Goal: Check status: Check status

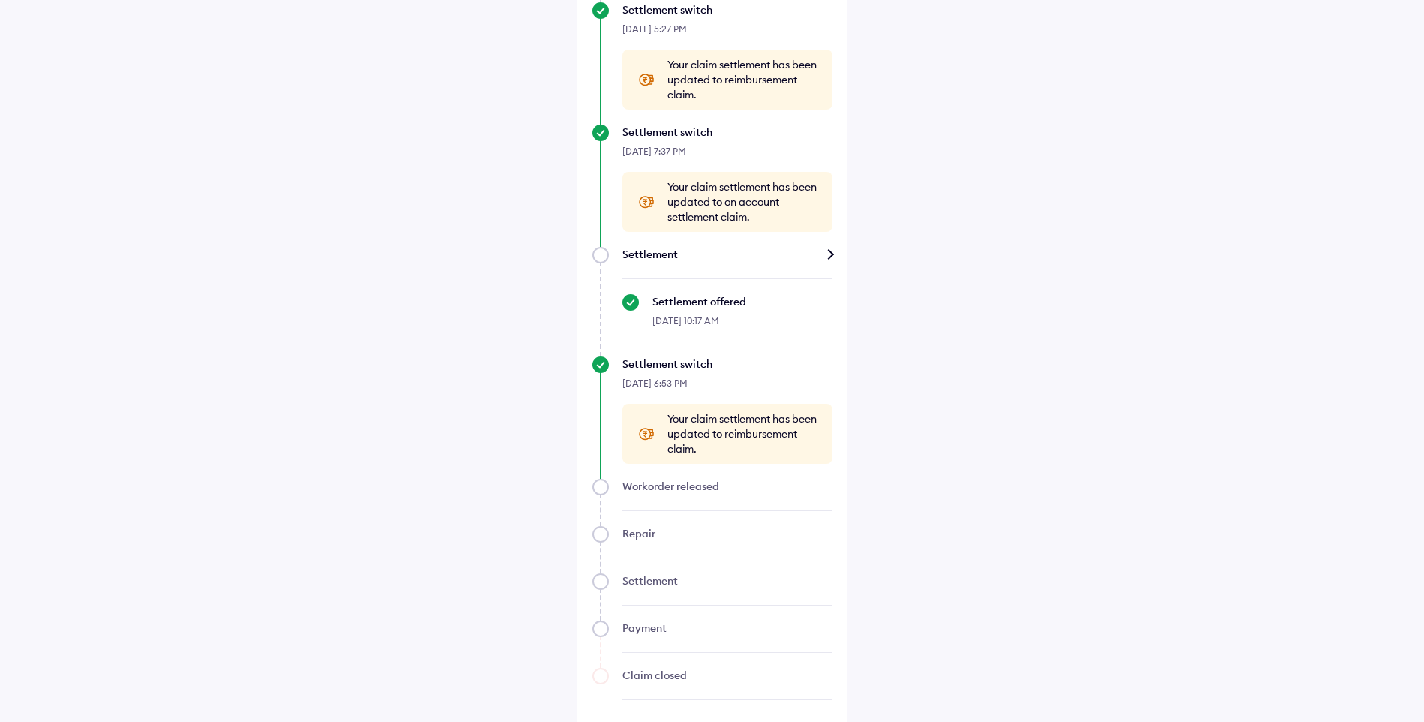
scroll to position [1134, 0]
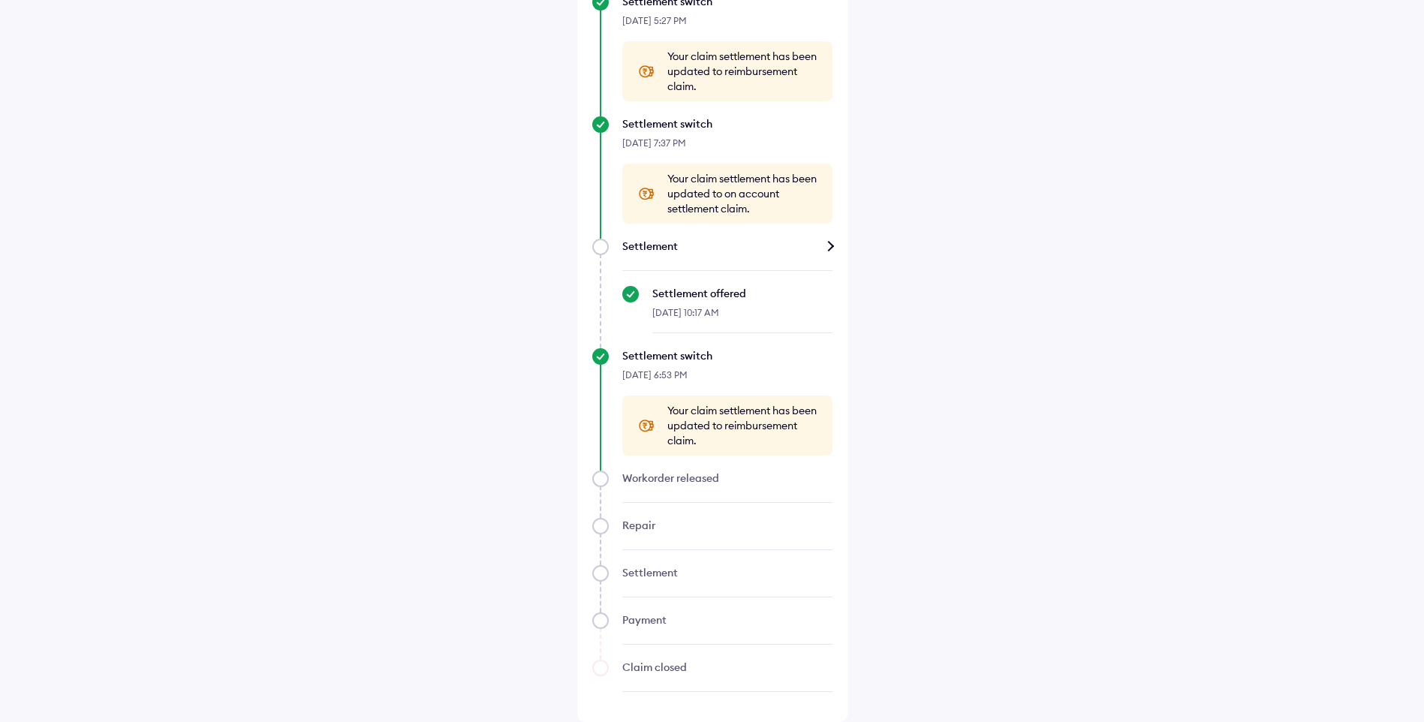
click at [602, 479] on div "Workorder released" at bounding box center [712, 487] width 240 height 32
click at [730, 437] on span "Your claim settlement has been updated to reimbursement claim." at bounding box center [742, 425] width 150 height 45
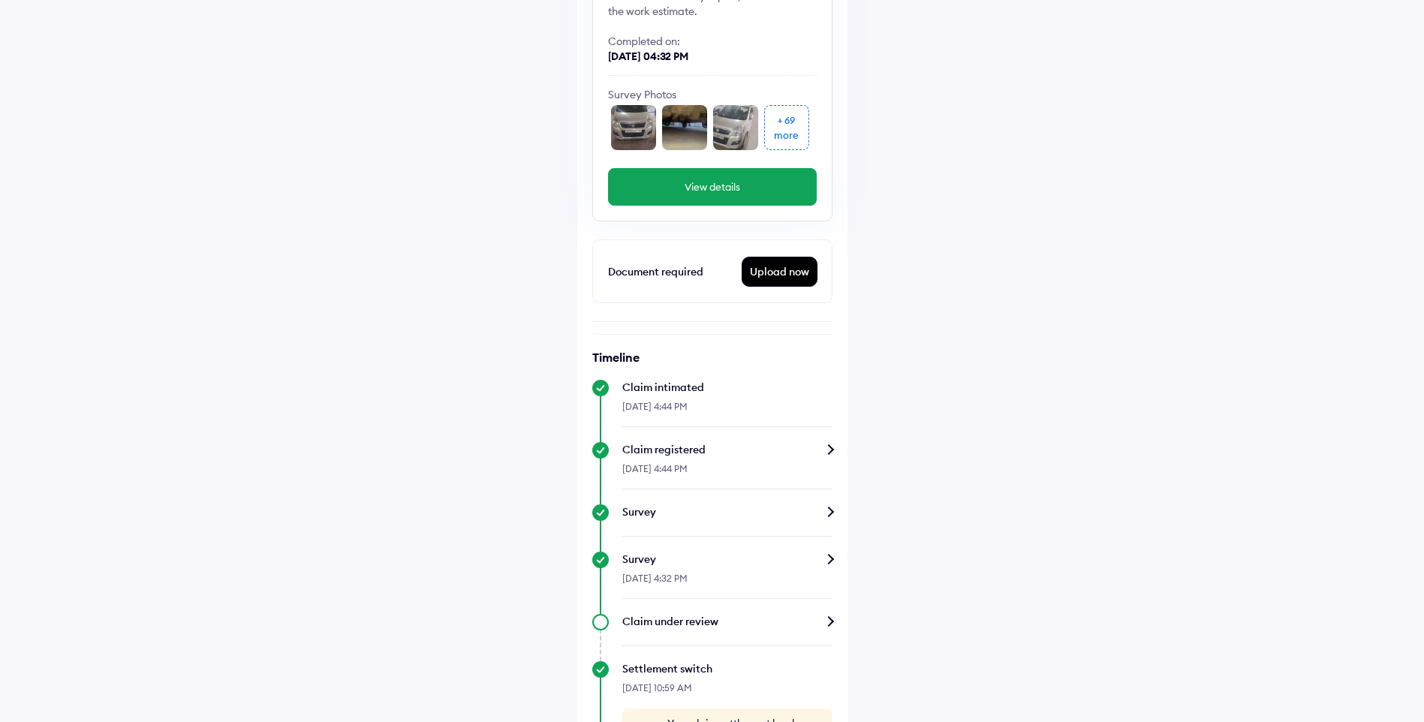
scroll to position [83, 0]
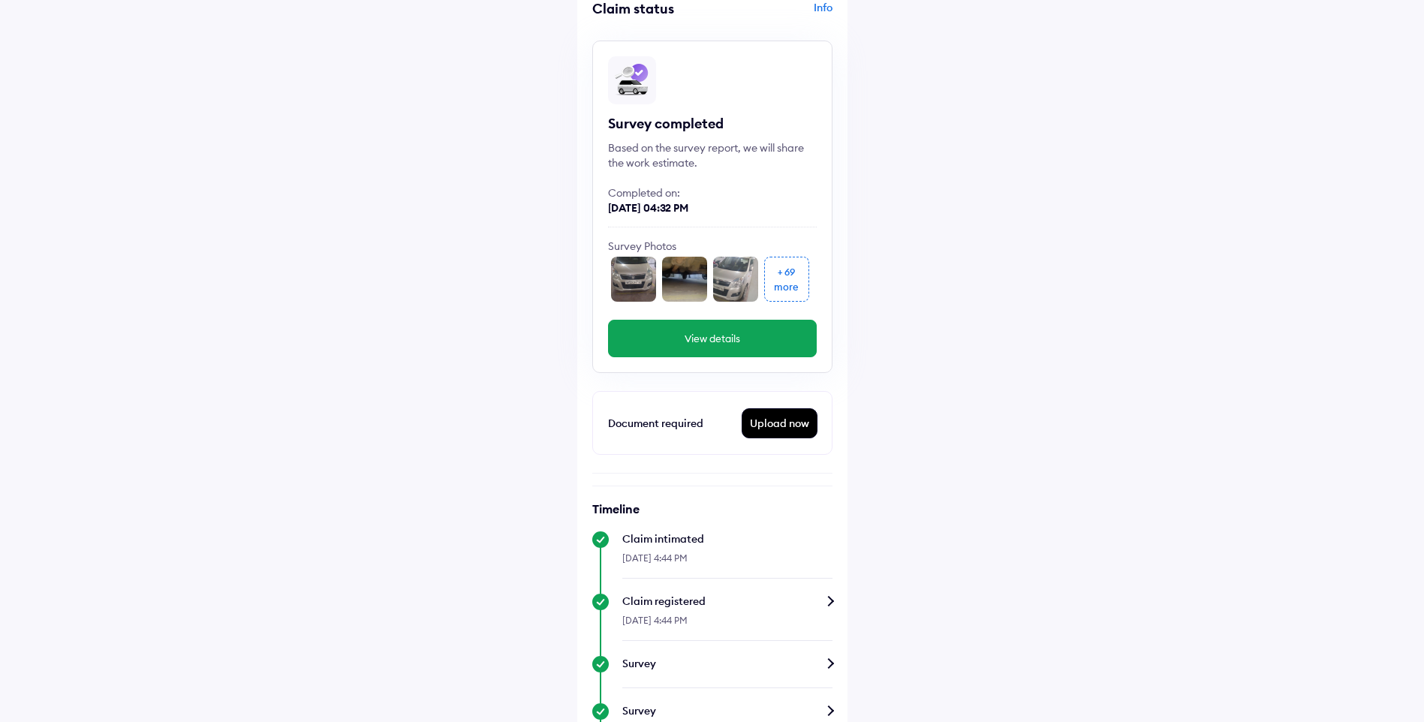
click at [752, 348] on button "View details" at bounding box center [712, 339] width 209 height 38
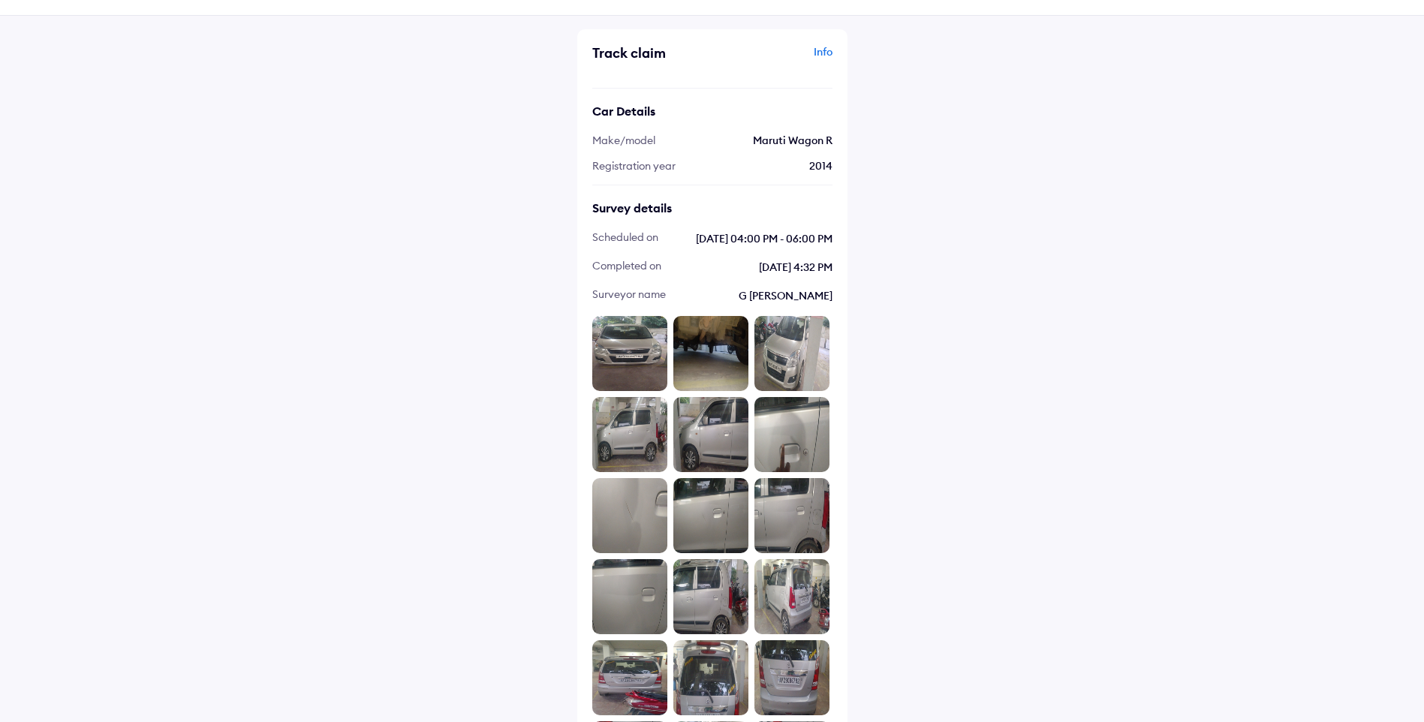
scroll to position [75, 0]
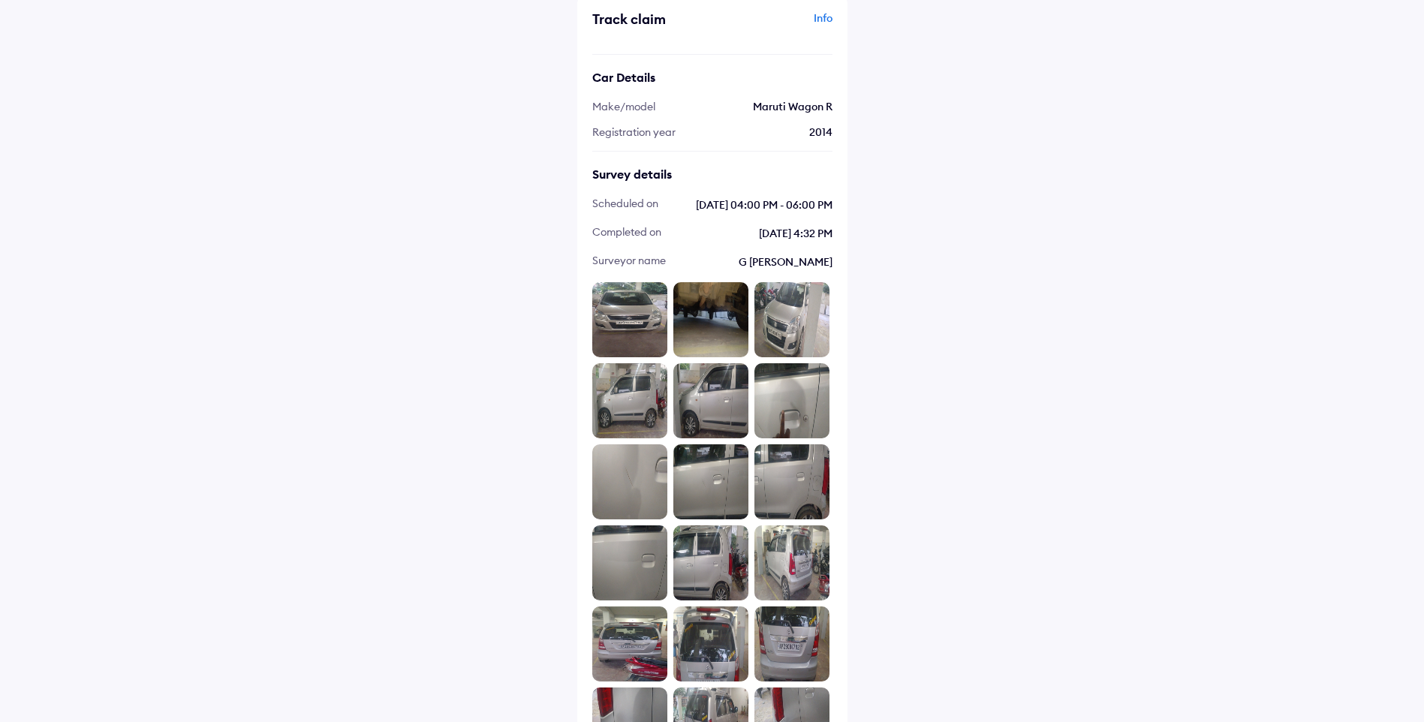
click at [730, 264] on span "G Sharath Chandra Babu" at bounding box center [757, 262] width 152 height 17
click at [649, 305] on img at bounding box center [629, 319] width 75 height 75
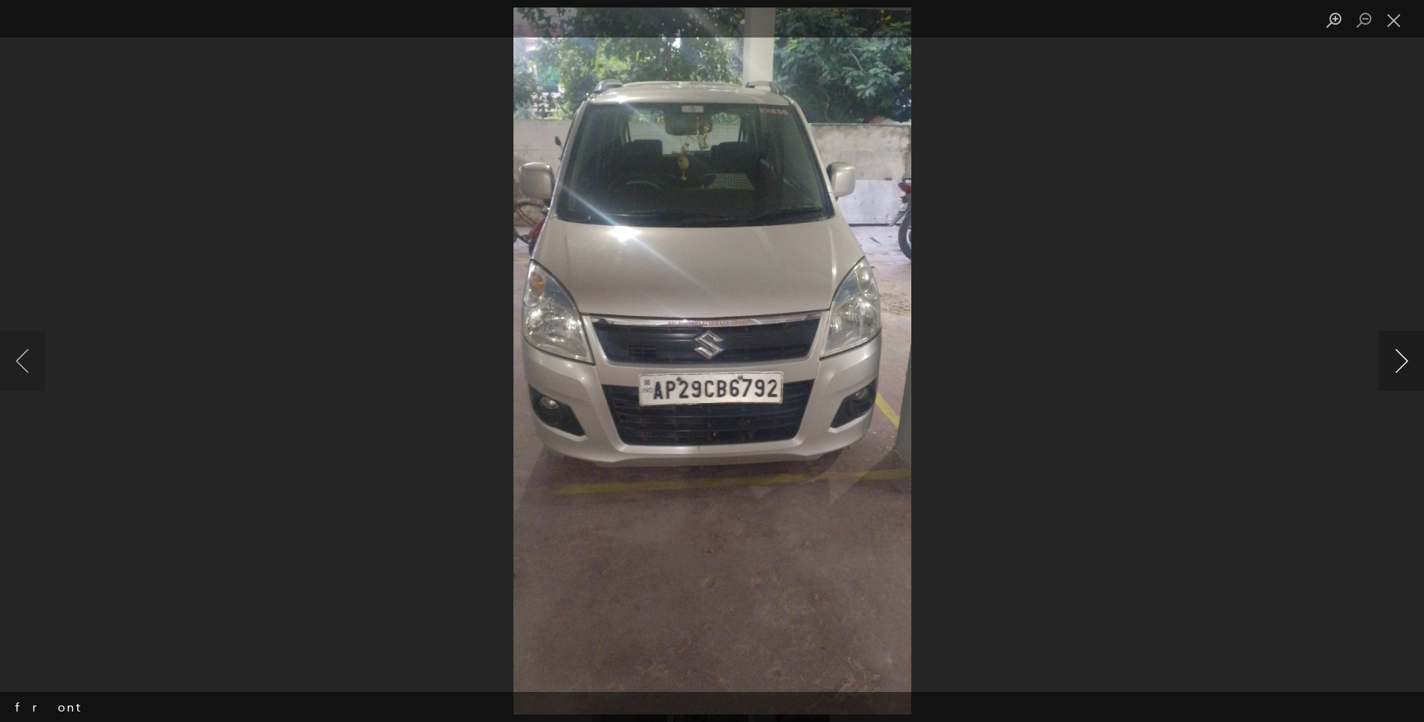
click at [1402, 364] on button "Next image" at bounding box center [1401, 361] width 45 height 60
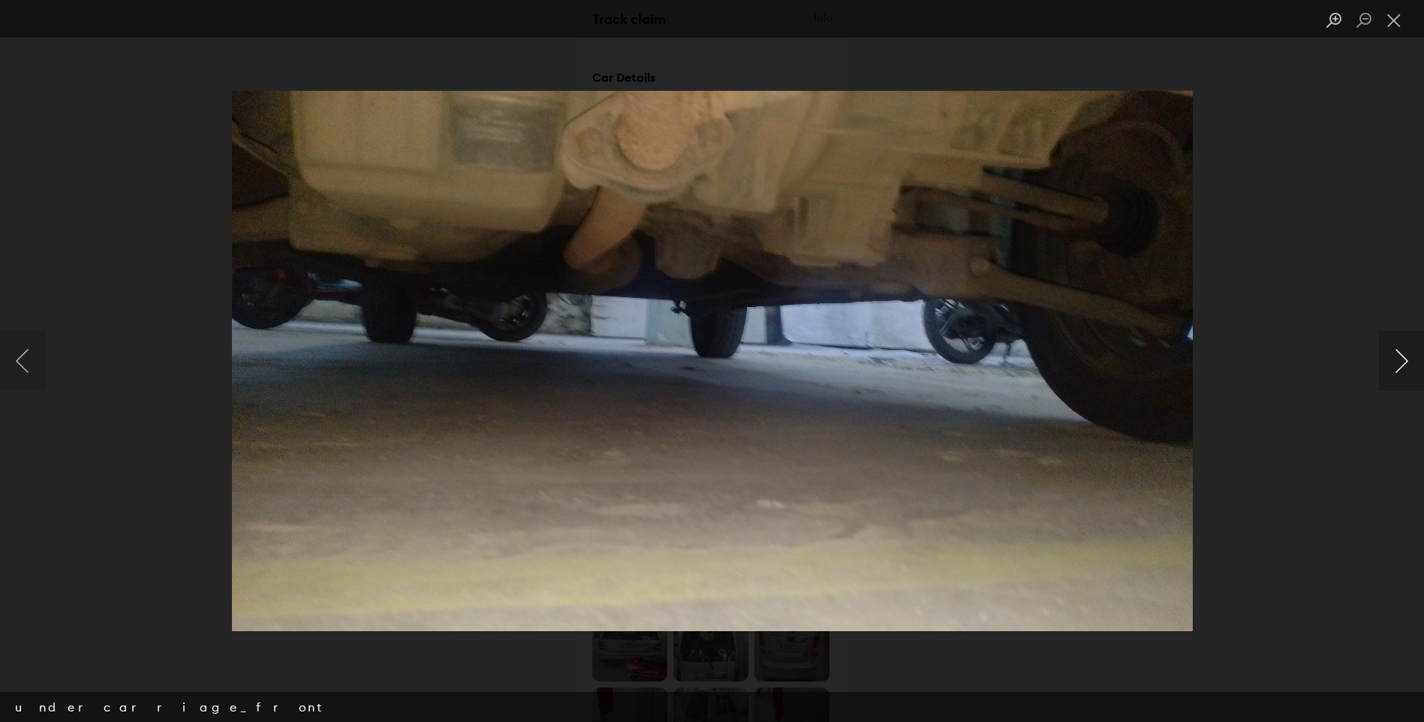
click at [1402, 364] on button "Next image" at bounding box center [1401, 361] width 45 height 60
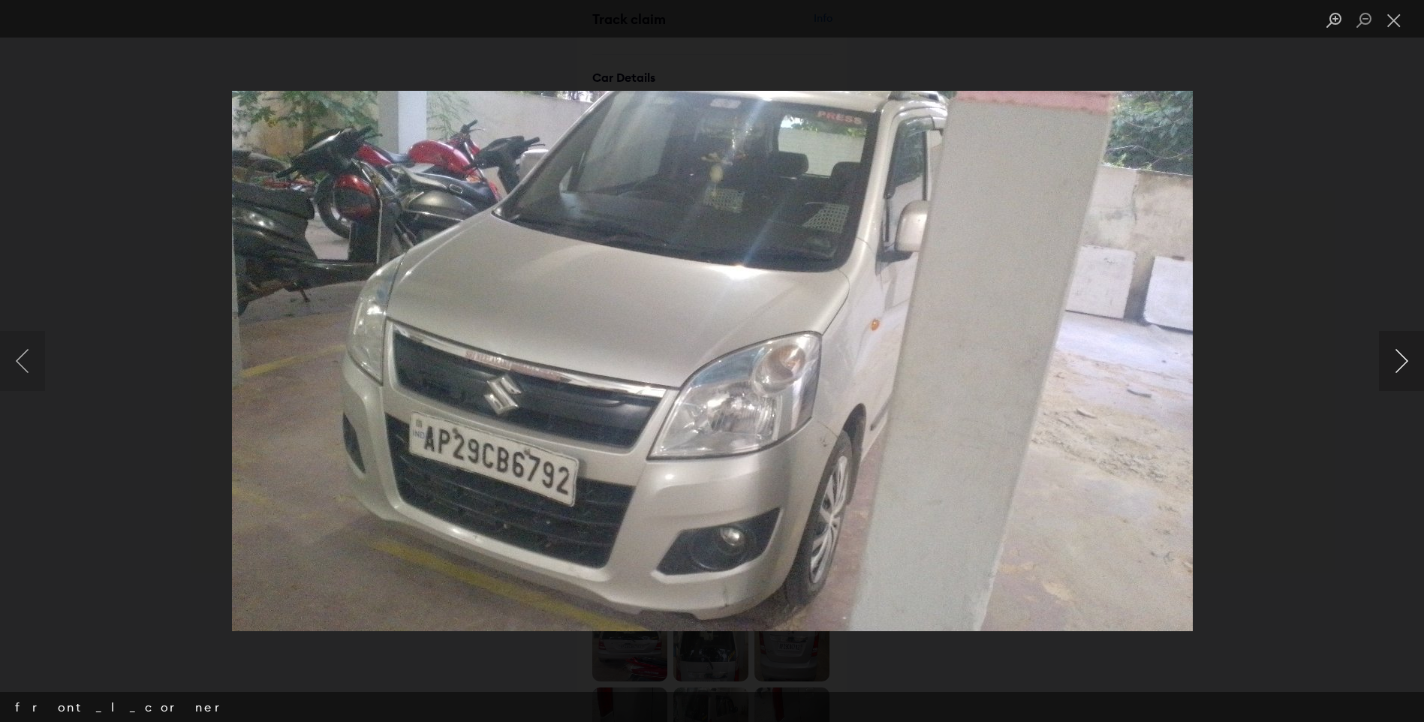
click at [1402, 364] on button "Next image" at bounding box center [1401, 361] width 45 height 60
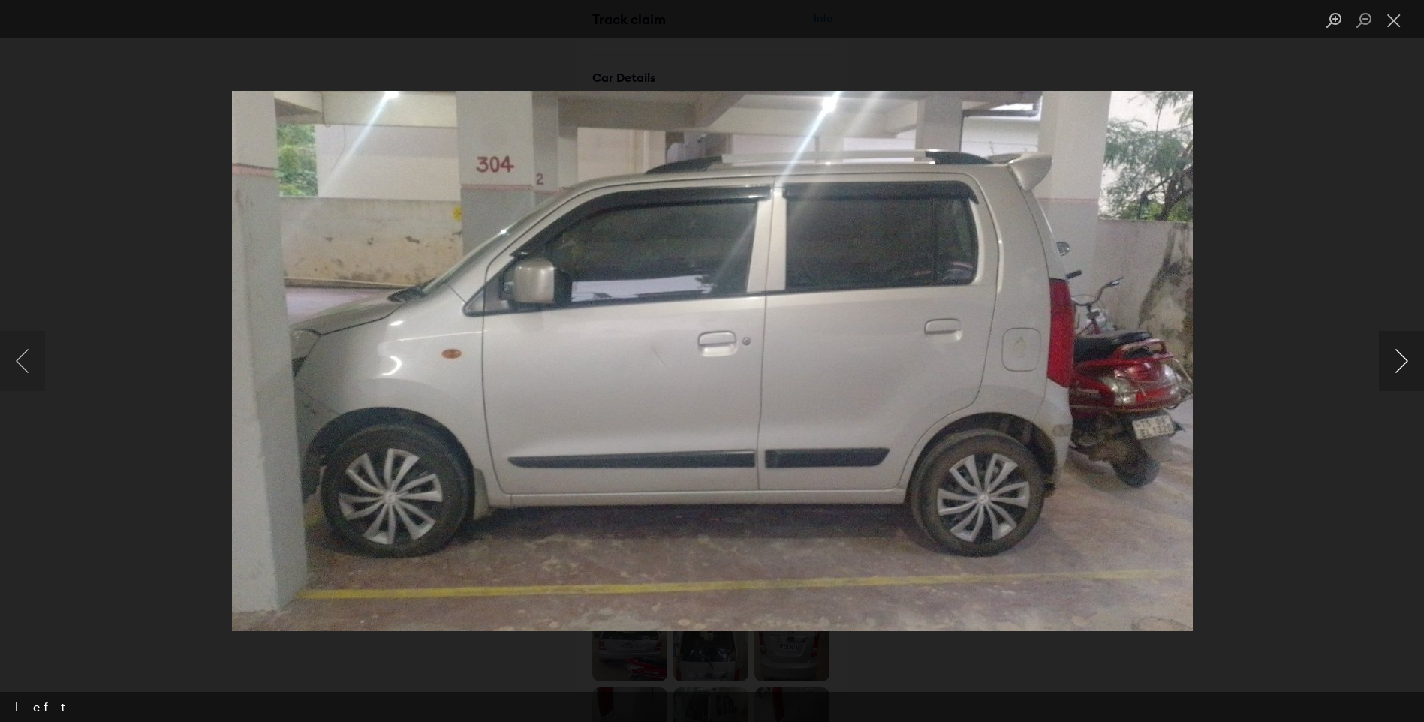
click at [1402, 364] on button "Next image" at bounding box center [1401, 361] width 45 height 60
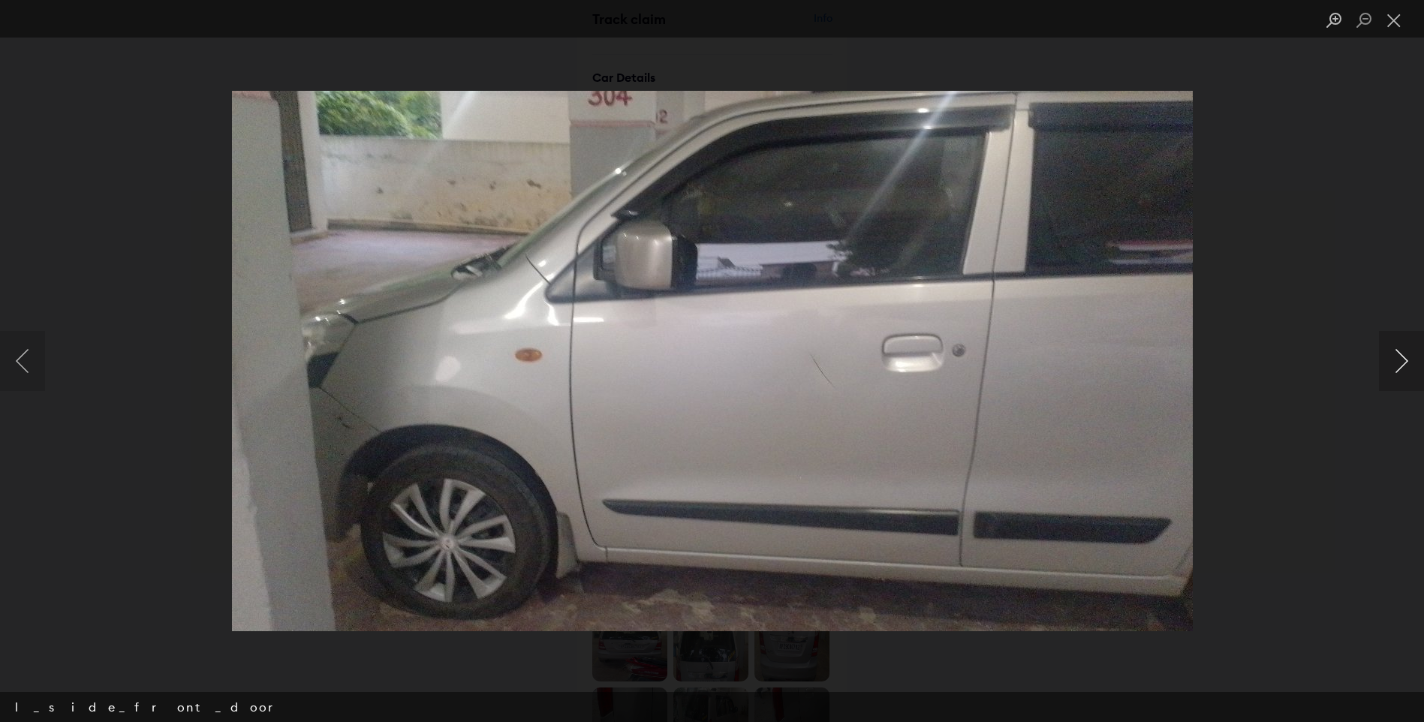
click at [1402, 369] on button "Next image" at bounding box center [1401, 361] width 45 height 60
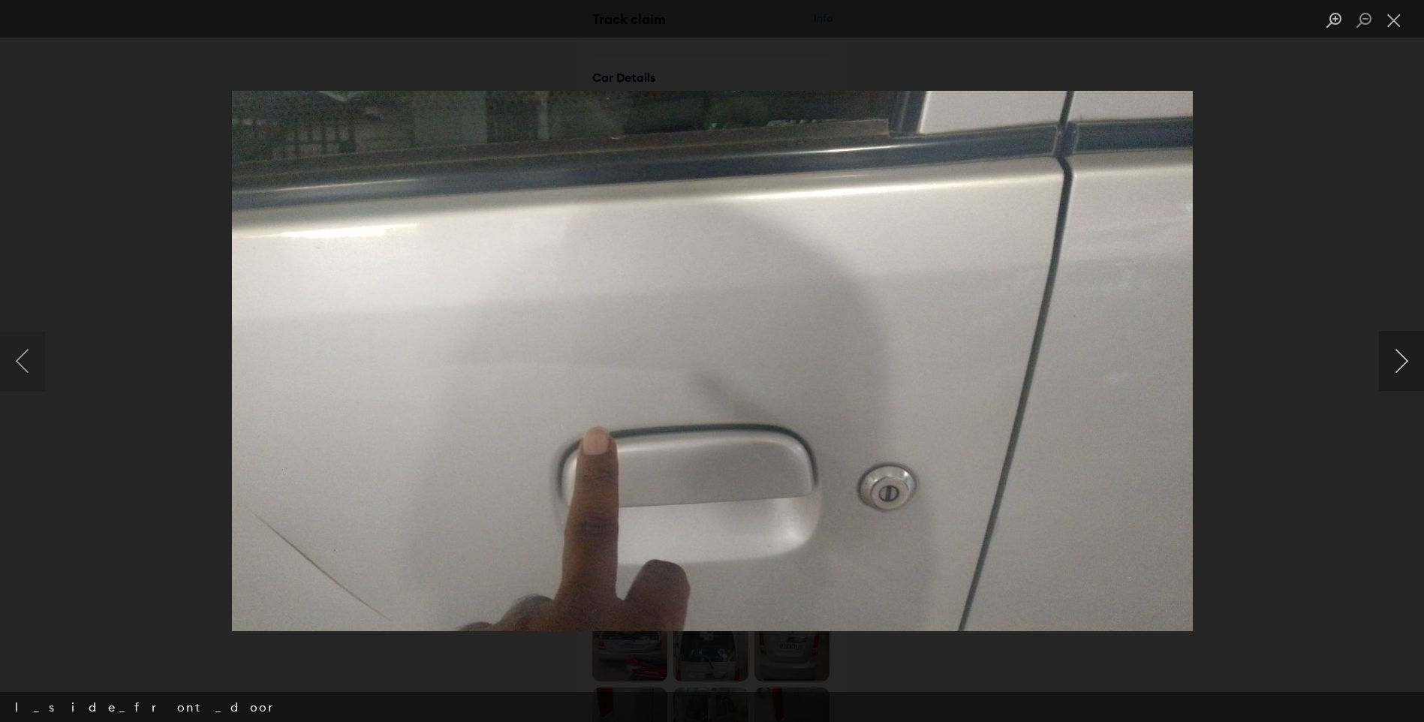
click at [1402, 369] on button "Next image" at bounding box center [1401, 361] width 45 height 60
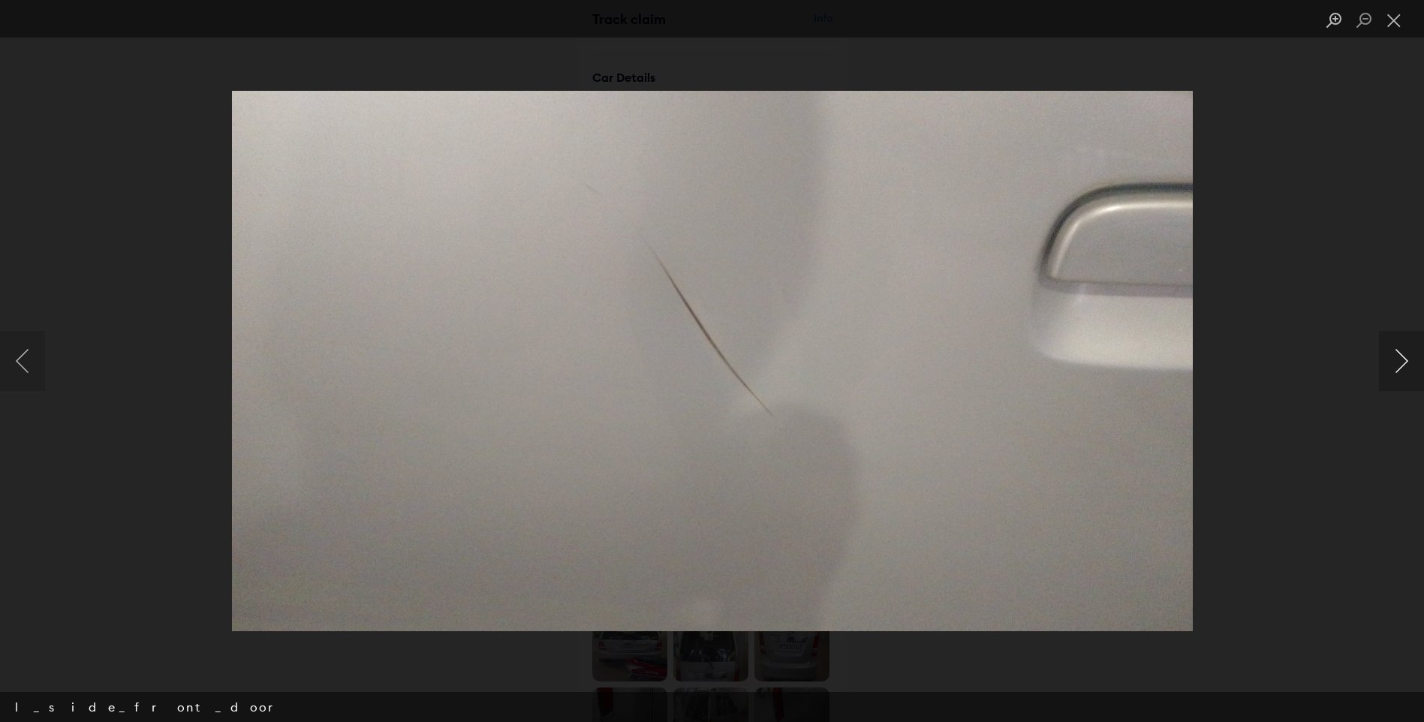
click at [1402, 369] on button "Next image" at bounding box center [1401, 361] width 45 height 60
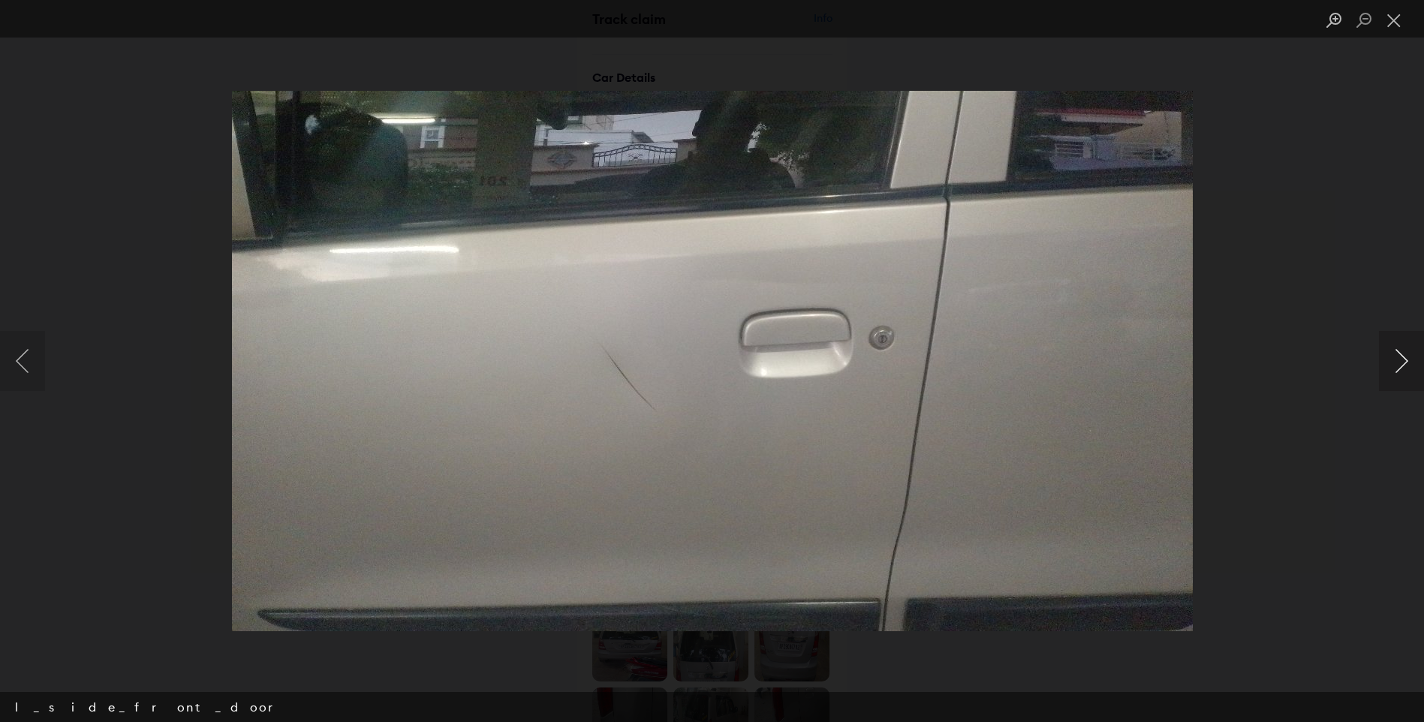
click at [1402, 369] on button "Next image" at bounding box center [1401, 361] width 45 height 60
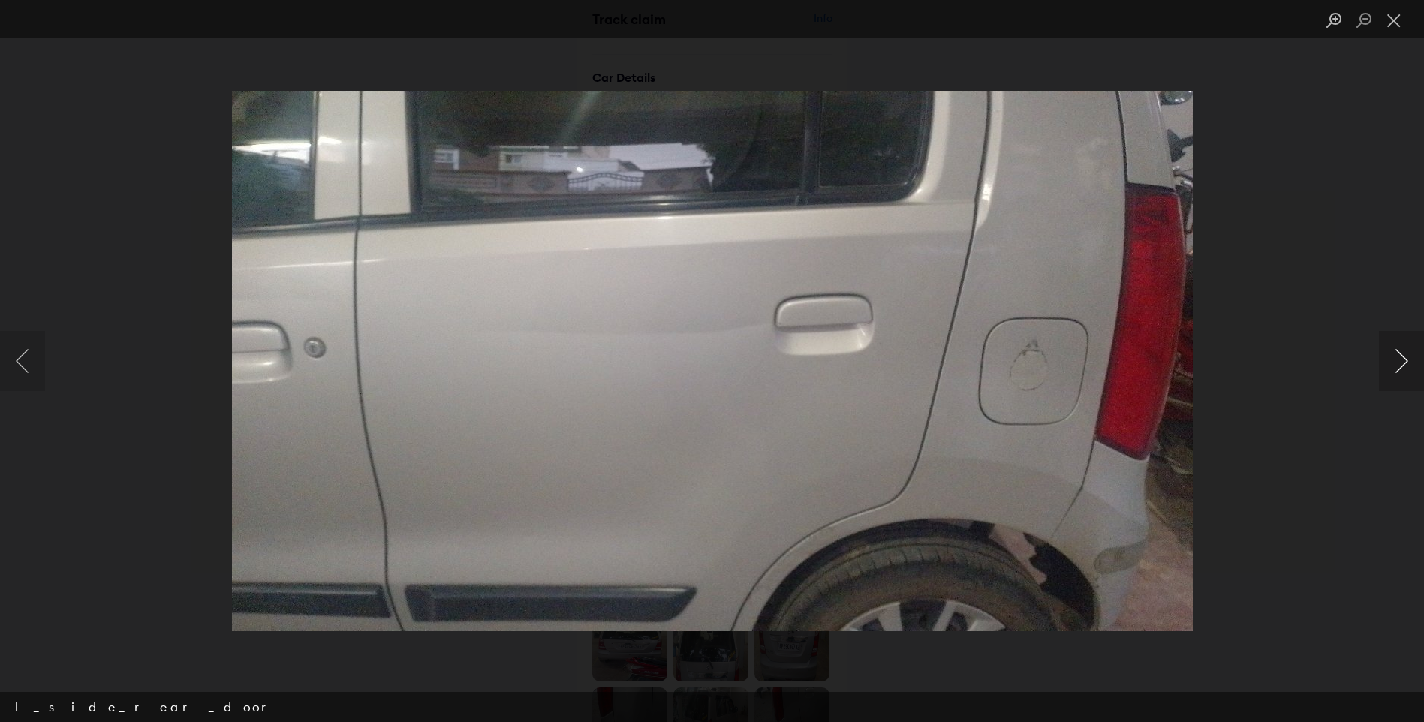
click at [1402, 369] on button "Next image" at bounding box center [1401, 361] width 45 height 60
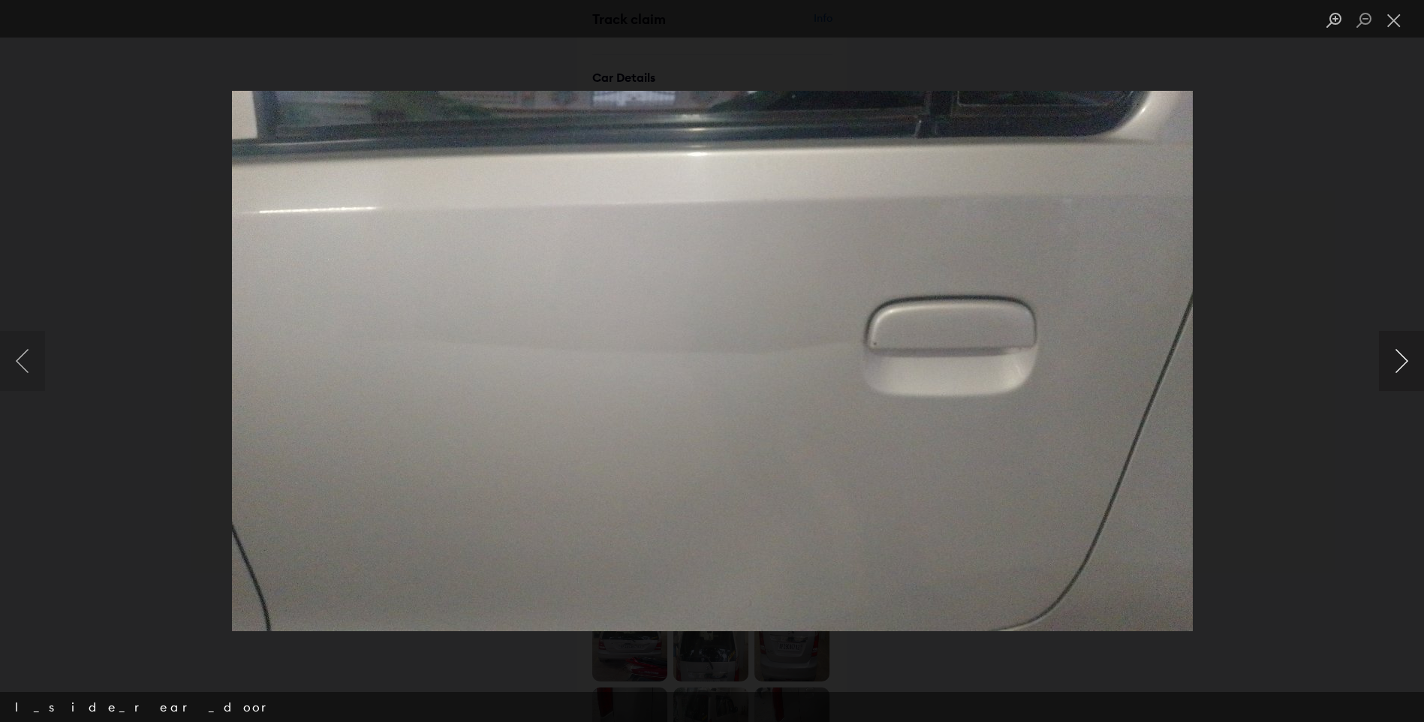
click at [1402, 369] on button "Next image" at bounding box center [1401, 361] width 45 height 60
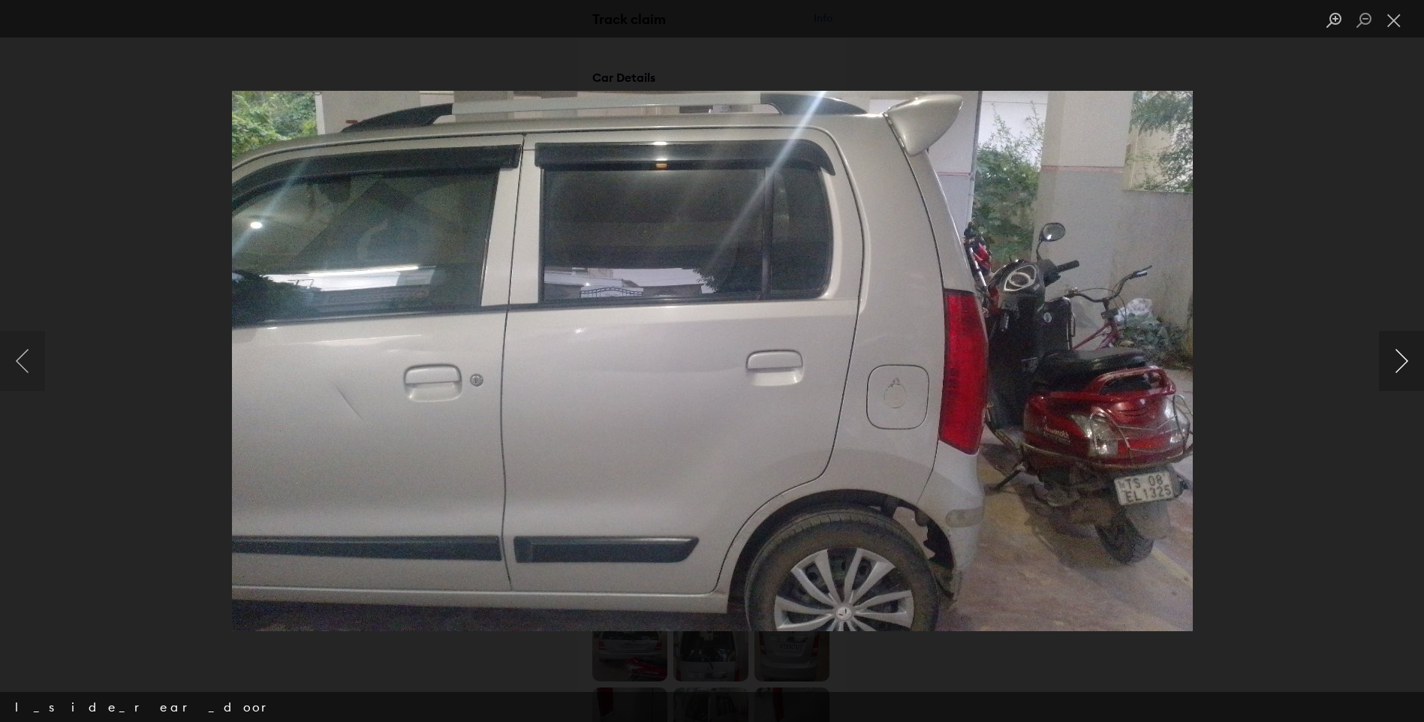
click at [1402, 369] on button "Next image" at bounding box center [1401, 361] width 45 height 60
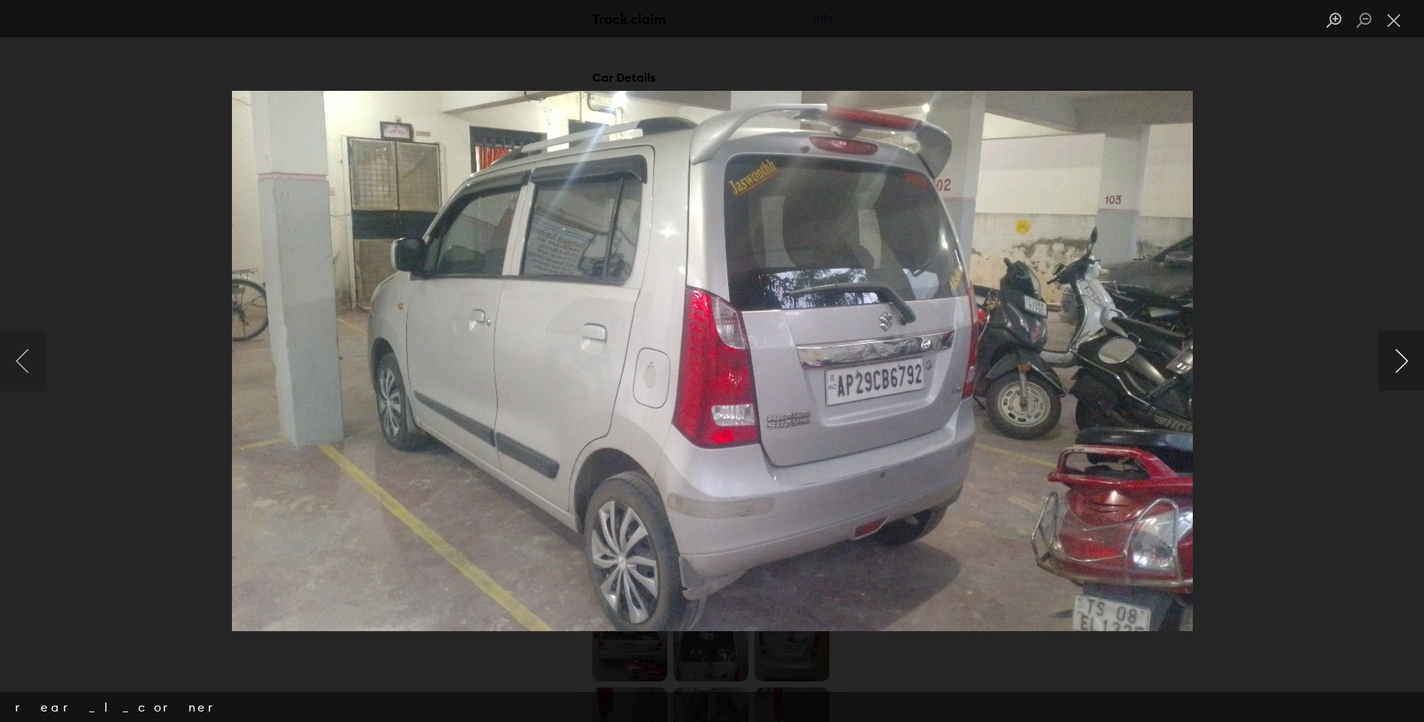
click at [1402, 369] on button "Next image" at bounding box center [1401, 361] width 45 height 60
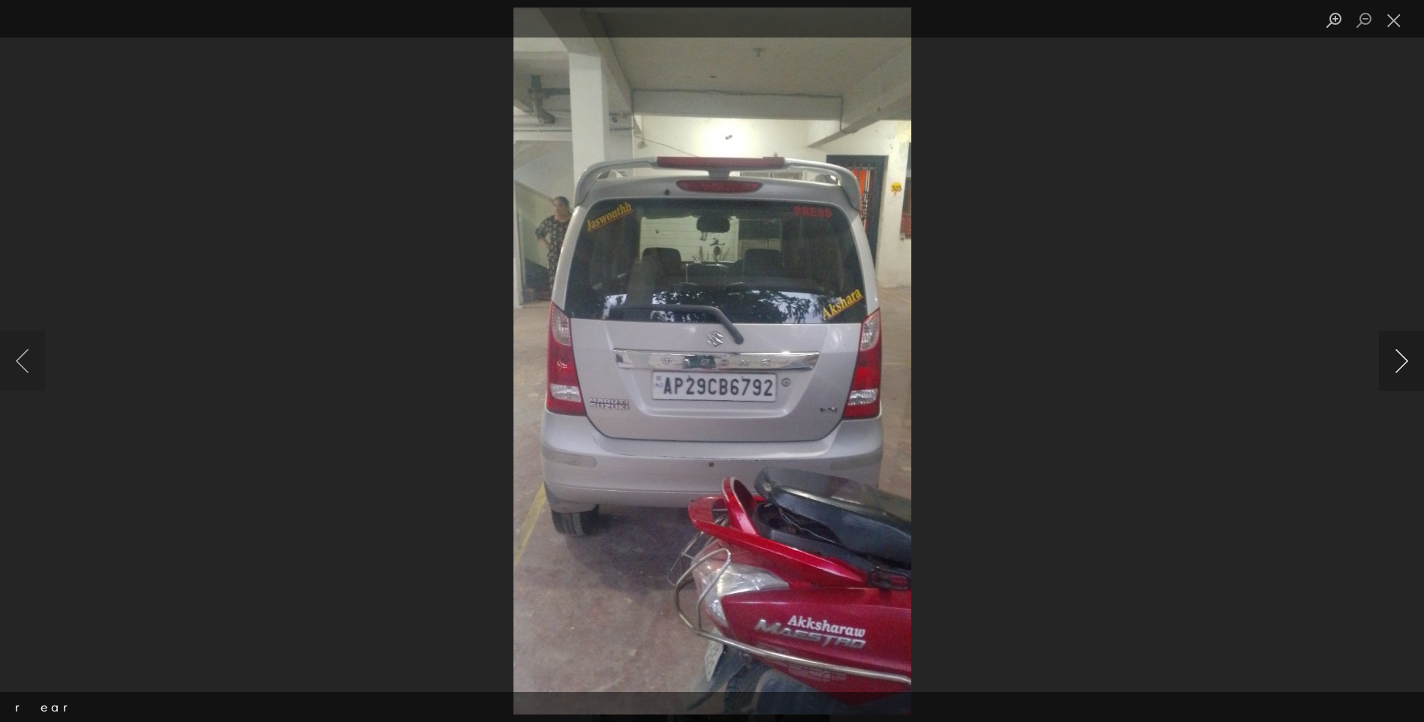
click at [1402, 369] on button "Next image" at bounding box center [1401, 361] width 45 height 60
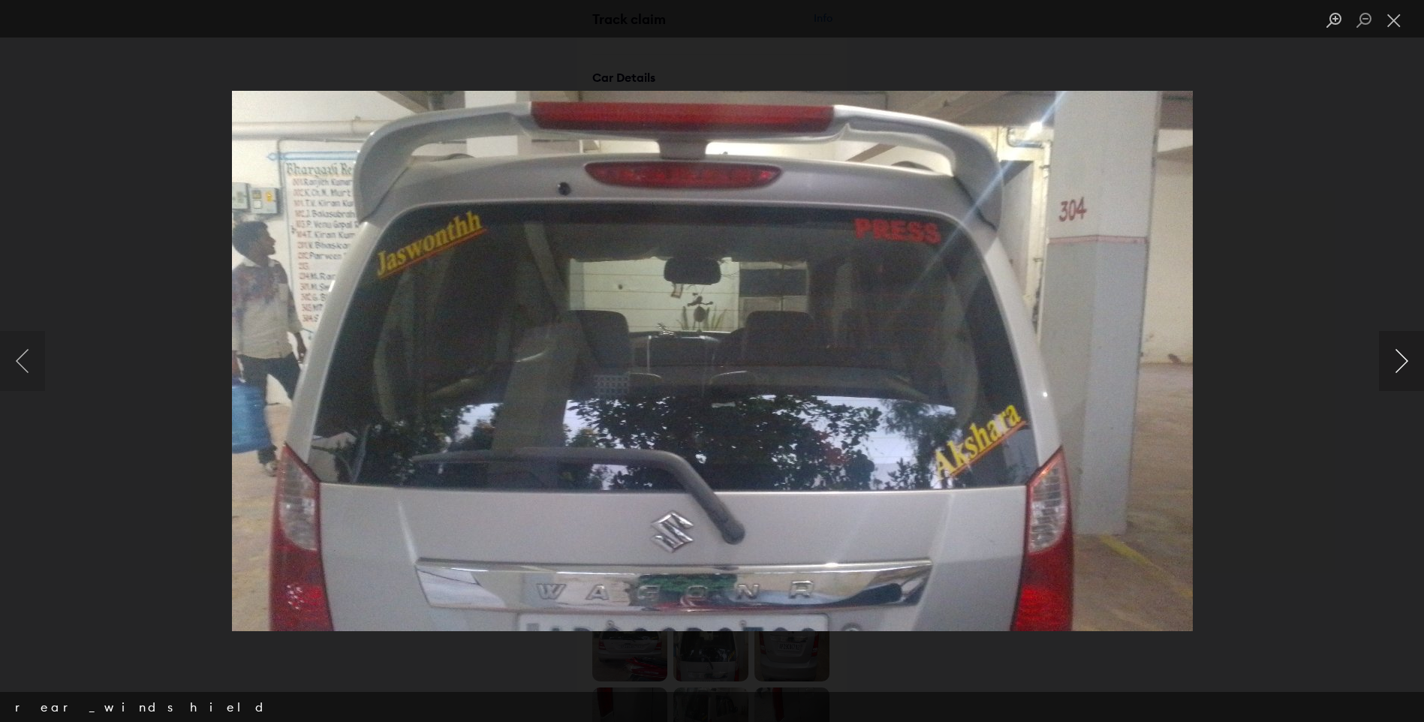
click at [1402, 369] on button "Next image" at bounding box center [1401, 361] width 45 height 60
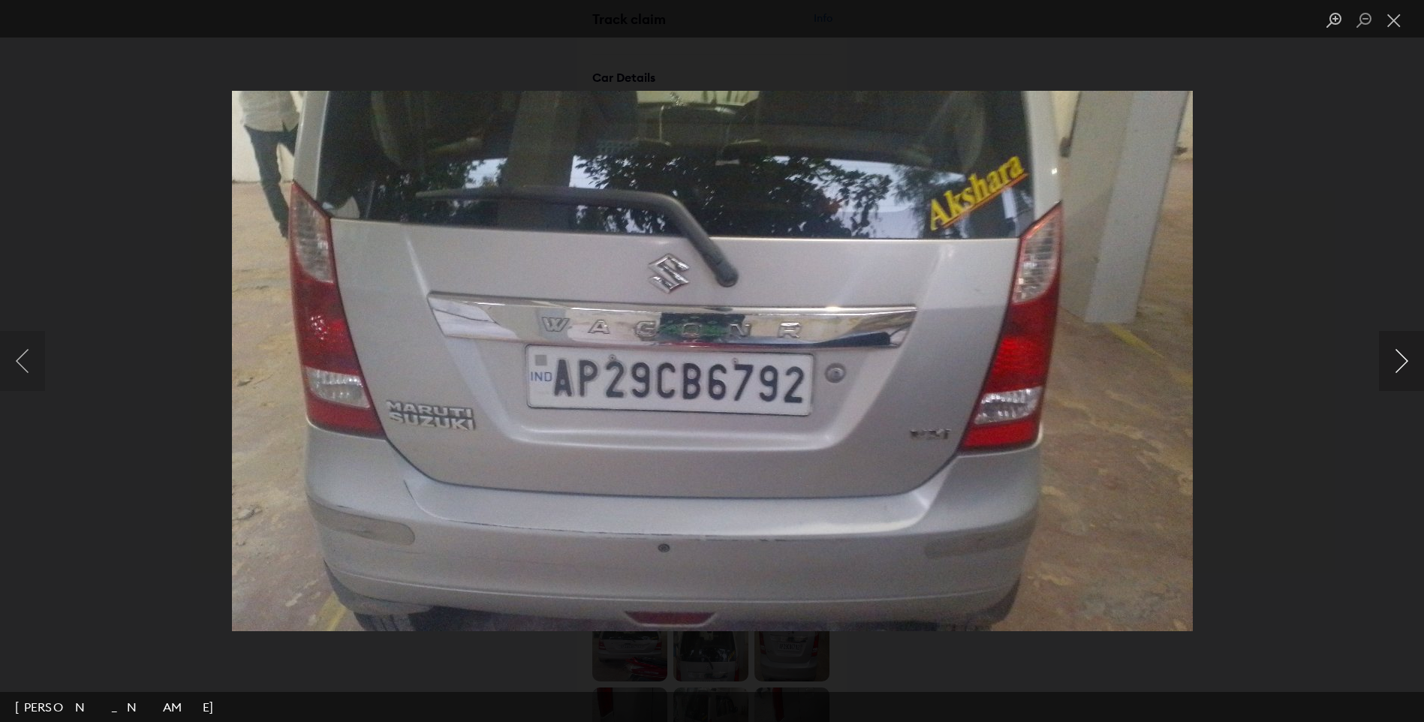
click at [1402, 369] on button "Next image" at bounding box center [1401, 361] width 45 height 60
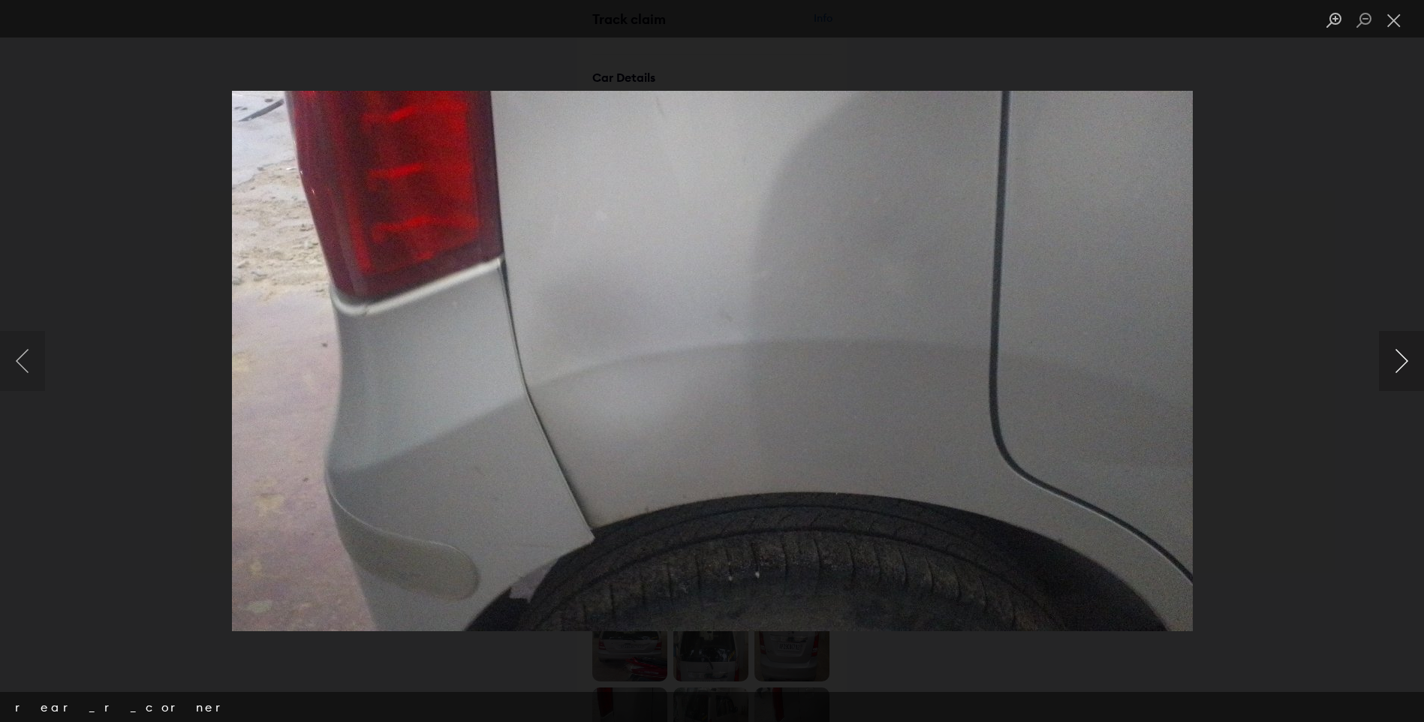
click at [1402, 369] on button "Next image" at bounding box center [1401, 361] width 45 height 60
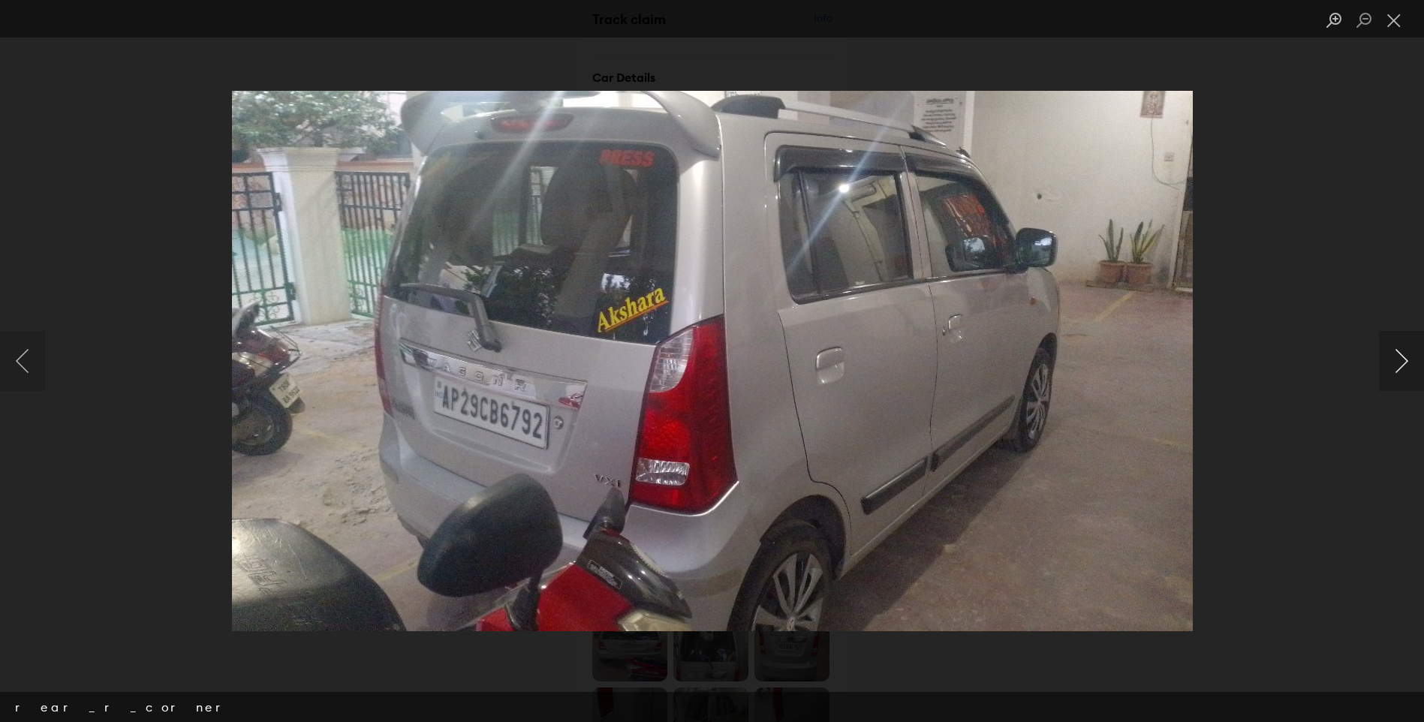
click at [1402, 369] on button "Next image" at bounding box center [1401, 361] width 45 height 60
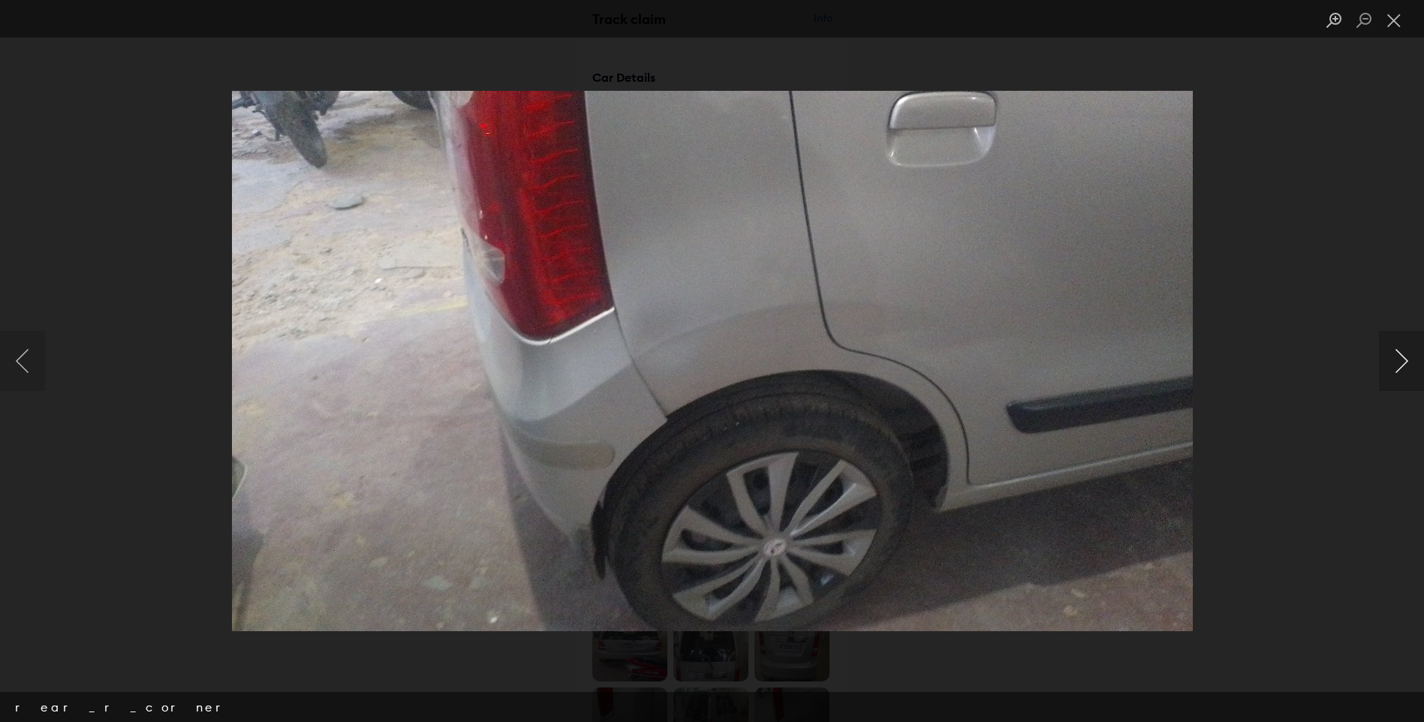
click at [1402, 369] on button "Next image" at bounding box center [1401, 361] width 45 height 60
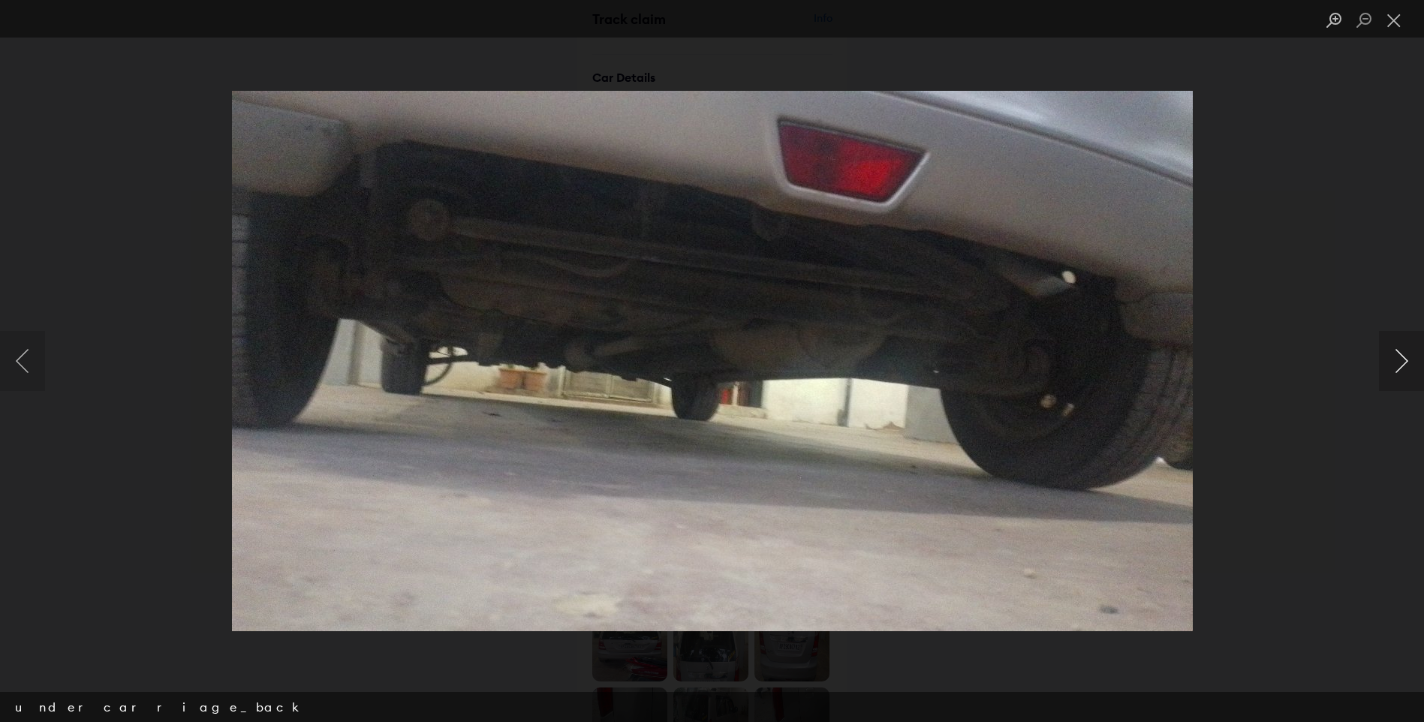
click at [1402, 369] on button "Next image" at bounding box center [1401, 361] width 45 height 60
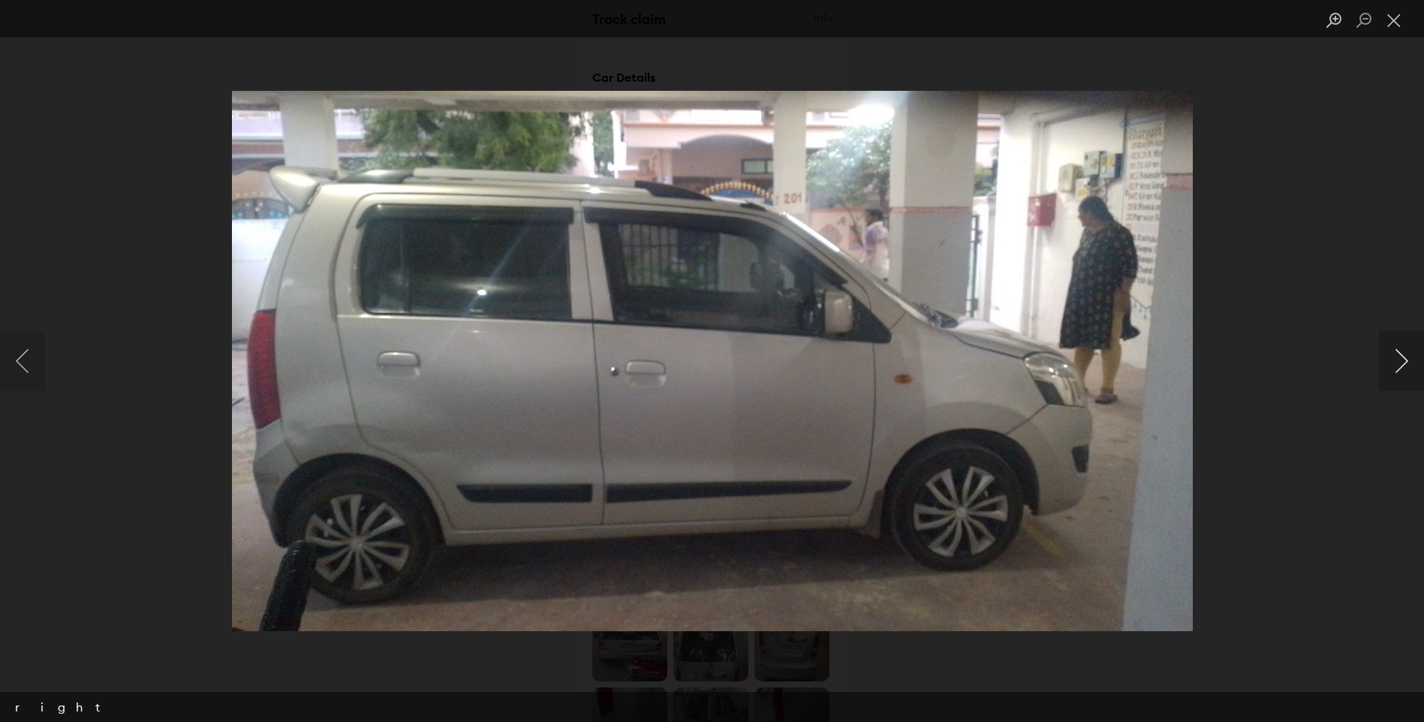
click at [1402, 369] on button "Next image" at bounding box center [1401, 361] width 45 height 60
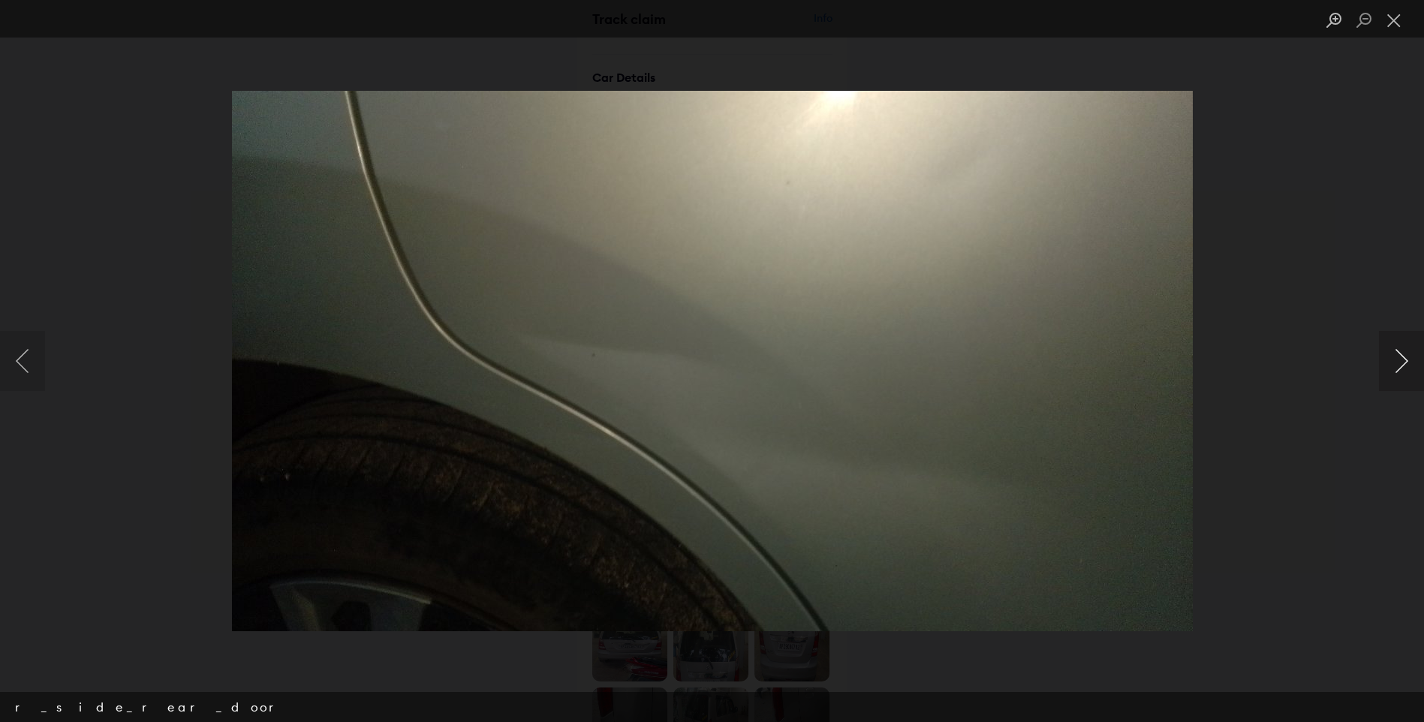
click at [1402, 369] on button "Next image" at bounding box center [1401, 361] width 45 height 60
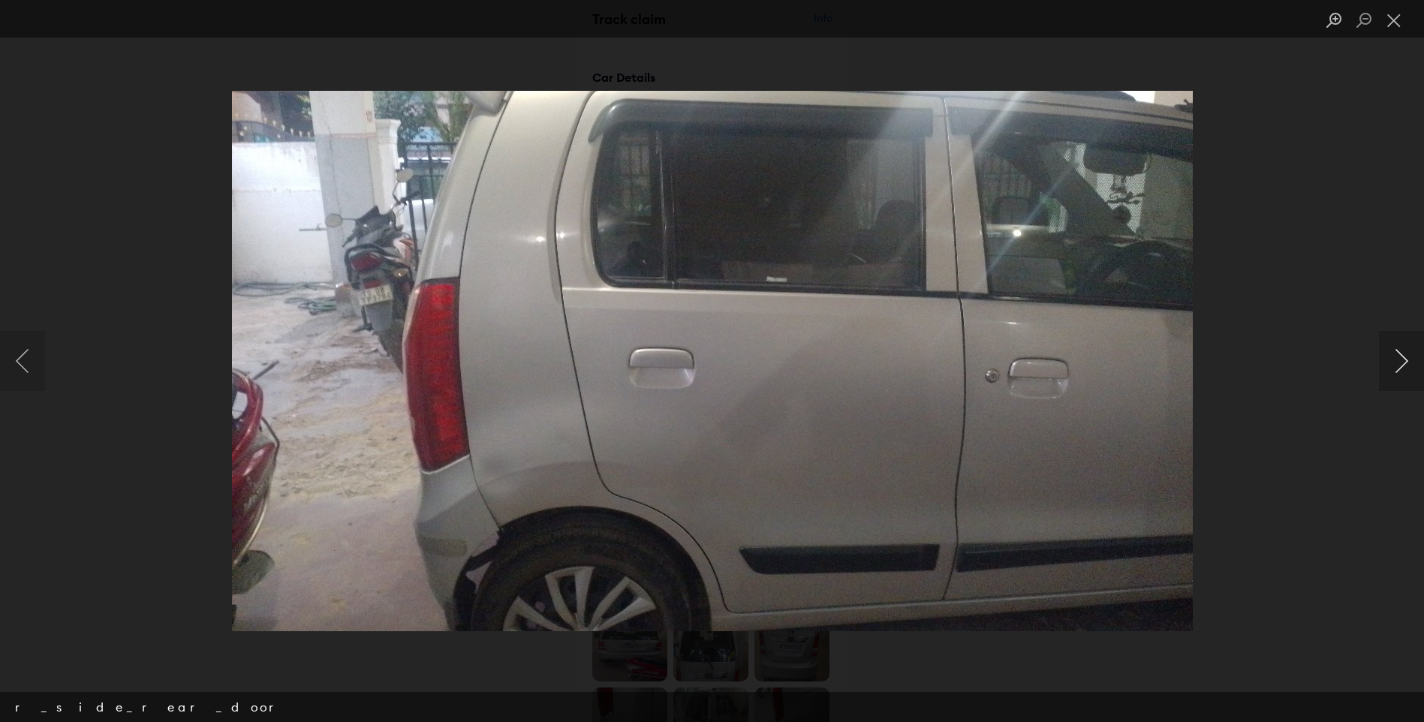
click at [1402, 369] on button "Next image" at bounding box center [1401, 361] width 45 height 60
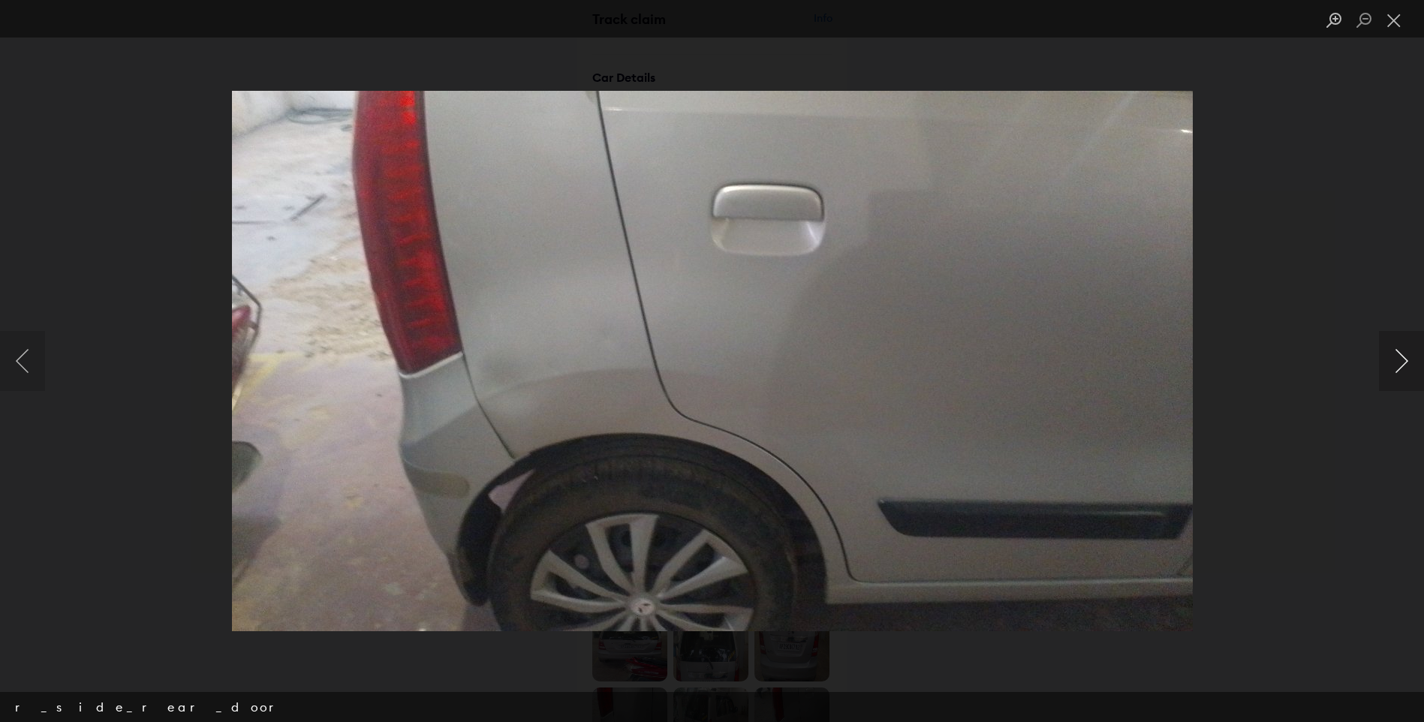
click at [1402, 369] on button "Next image" at bounding box center [1401, 361] width 45 height 60
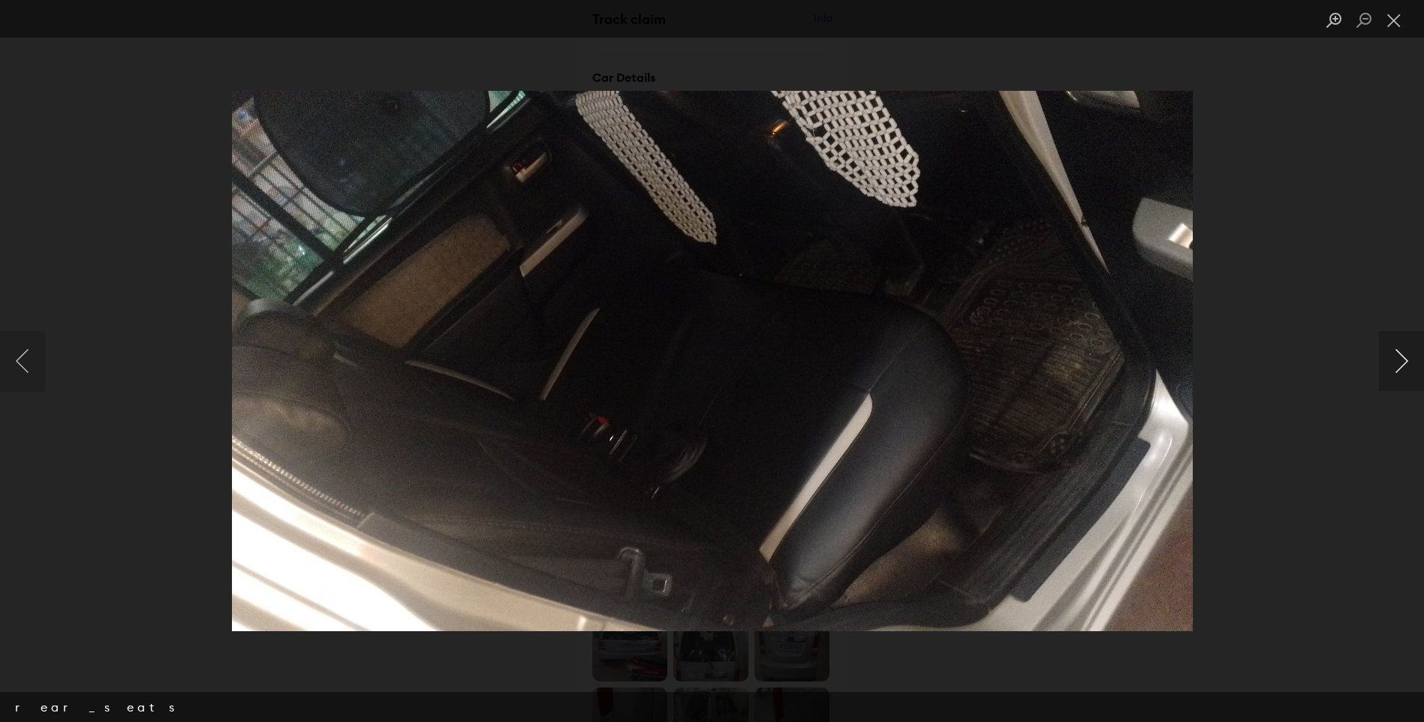
click at [1402, 369] on button "Next image" at bounding box center [1401, 361] width 45 height 60
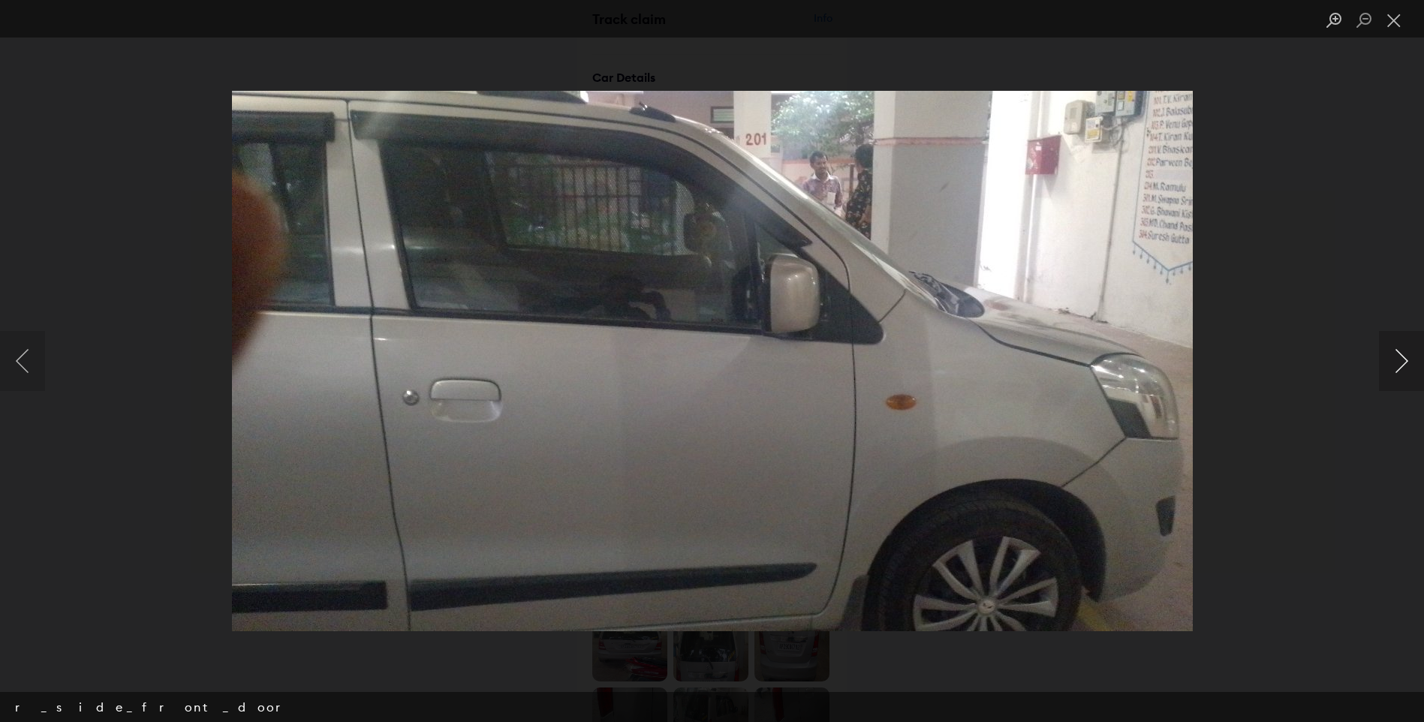
click at [1402, 369] on button "Next image" at bounding box center [1401, 361] width 45 height 60
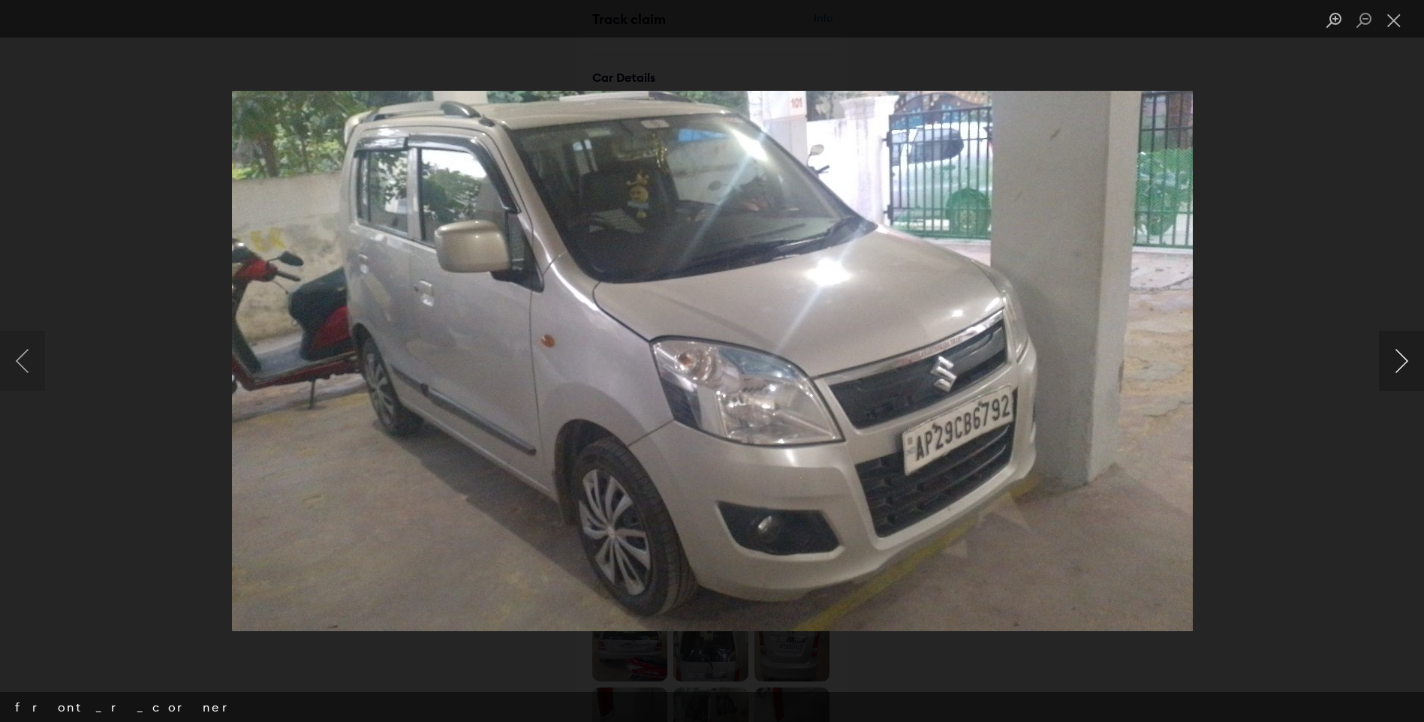
click at [1402, 369] on button "Next image" at bounding box center [1401, 361] width 45 height 60
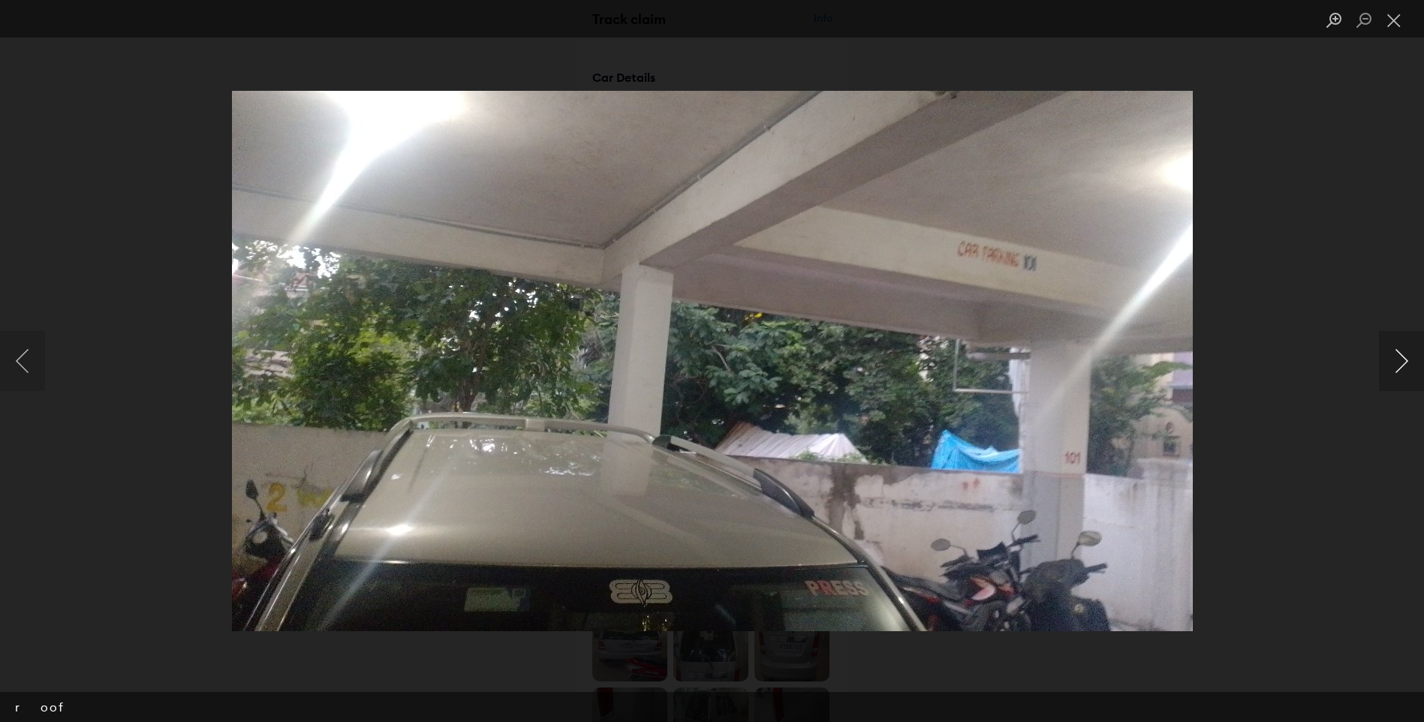
click at [1402, 369] on button "Next image" at bounding box center [1401, 361] width 45 height 60
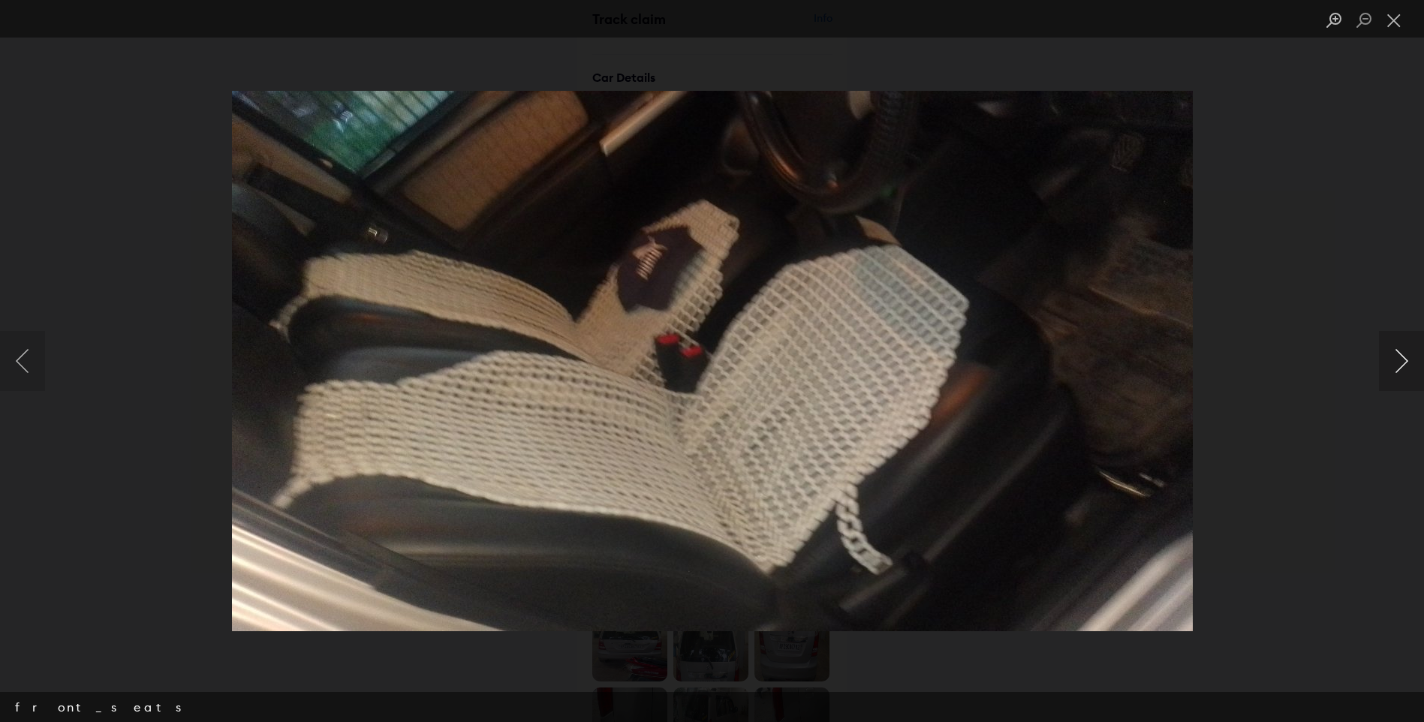
click at [1402, 369] on button "Next image" at bounding box center [1401, 361] width 45 height 60
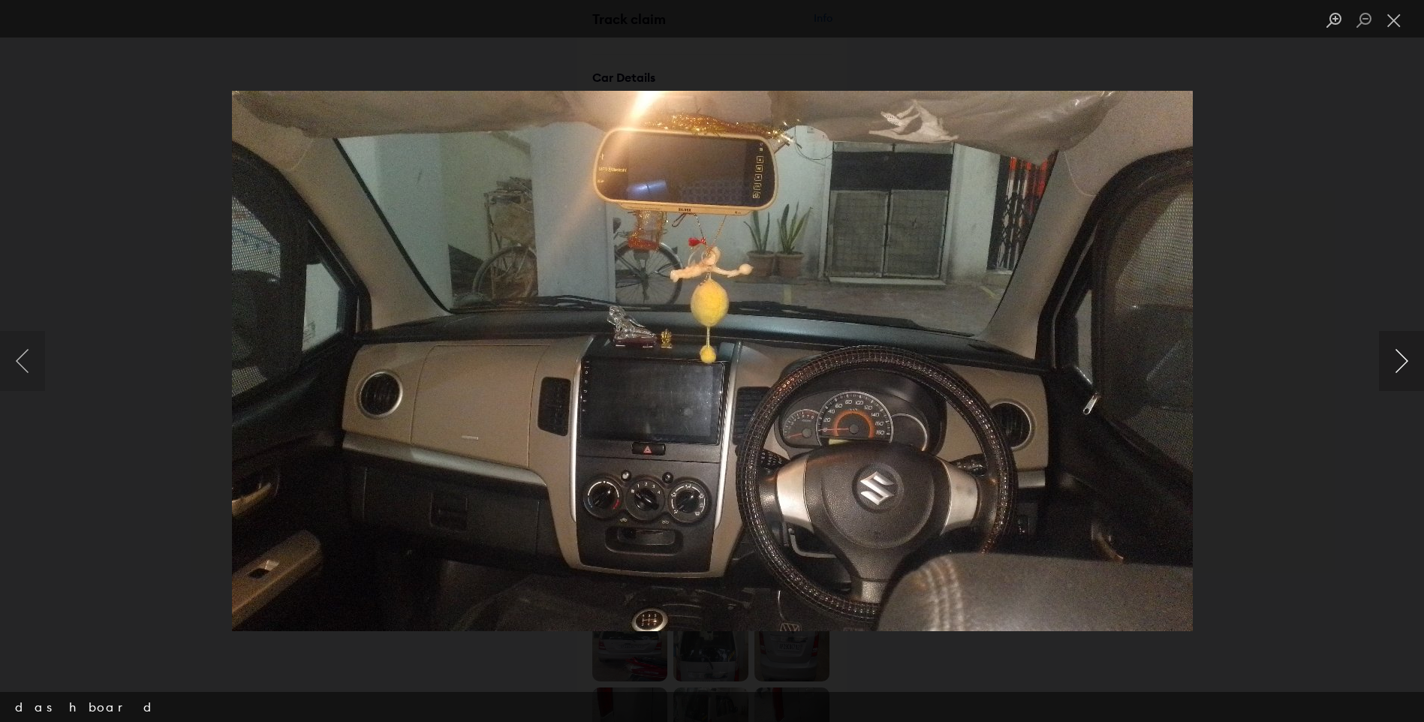
click at [1402, 369] on button "Next image" at bounding box center [1401, 361] width 45 height 60
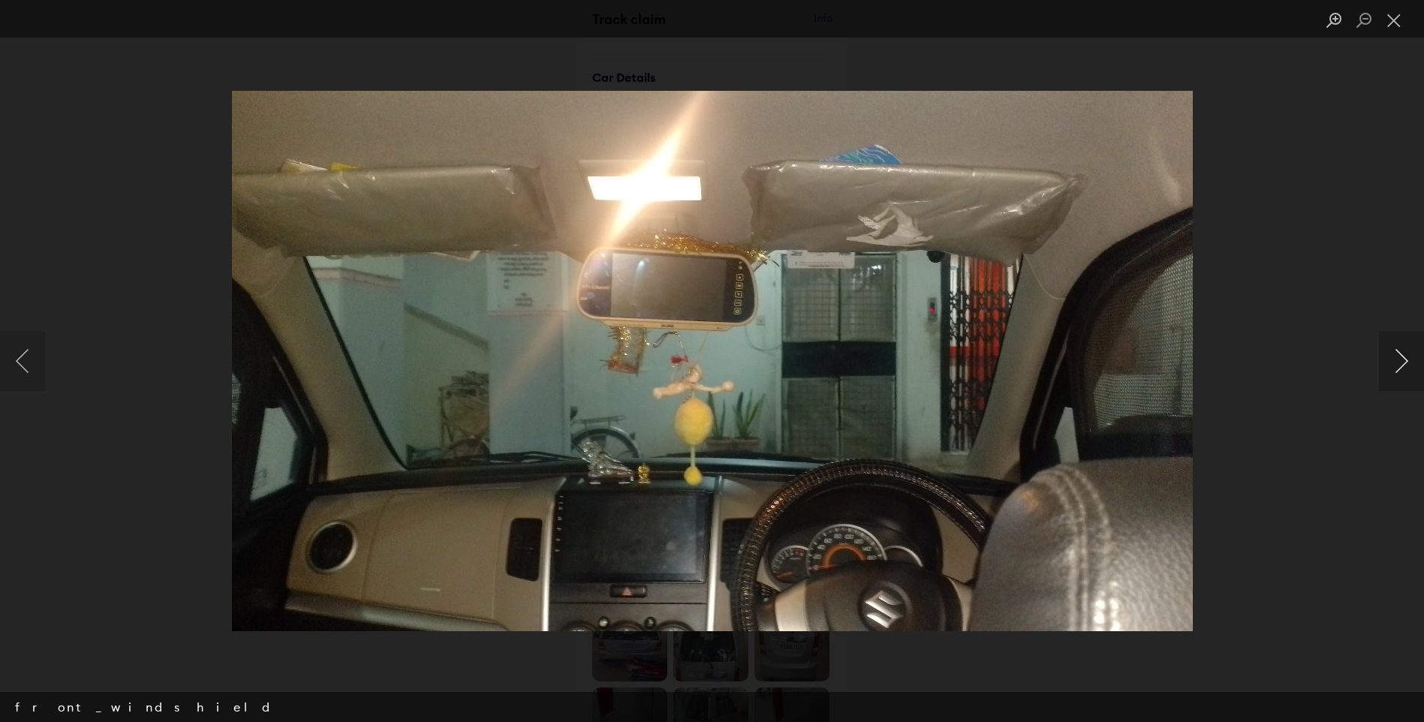
click at [1402, 369] on button "Next image" at bounding box center [1401, 361] width 45 height 60
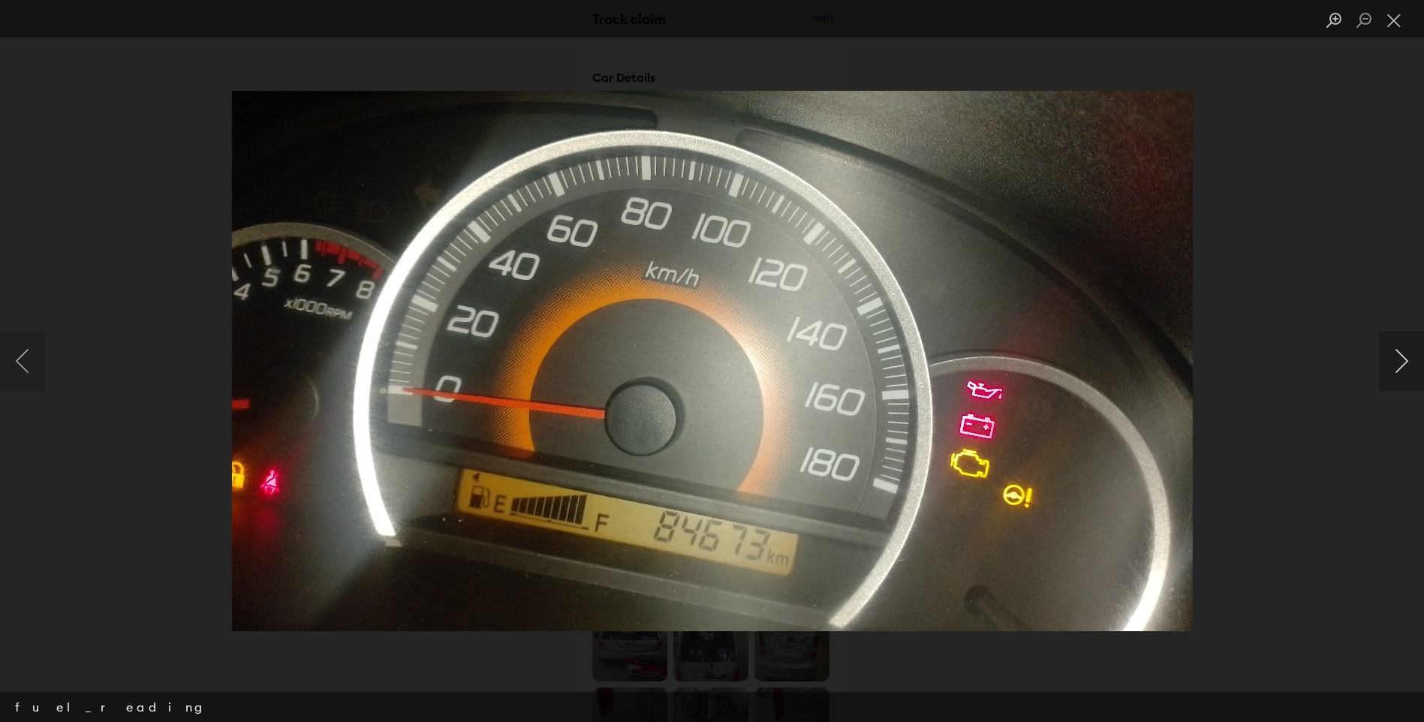
click at [1402, 369] on button "Next image" at bounding box center [1401, 361] width 45 height 60
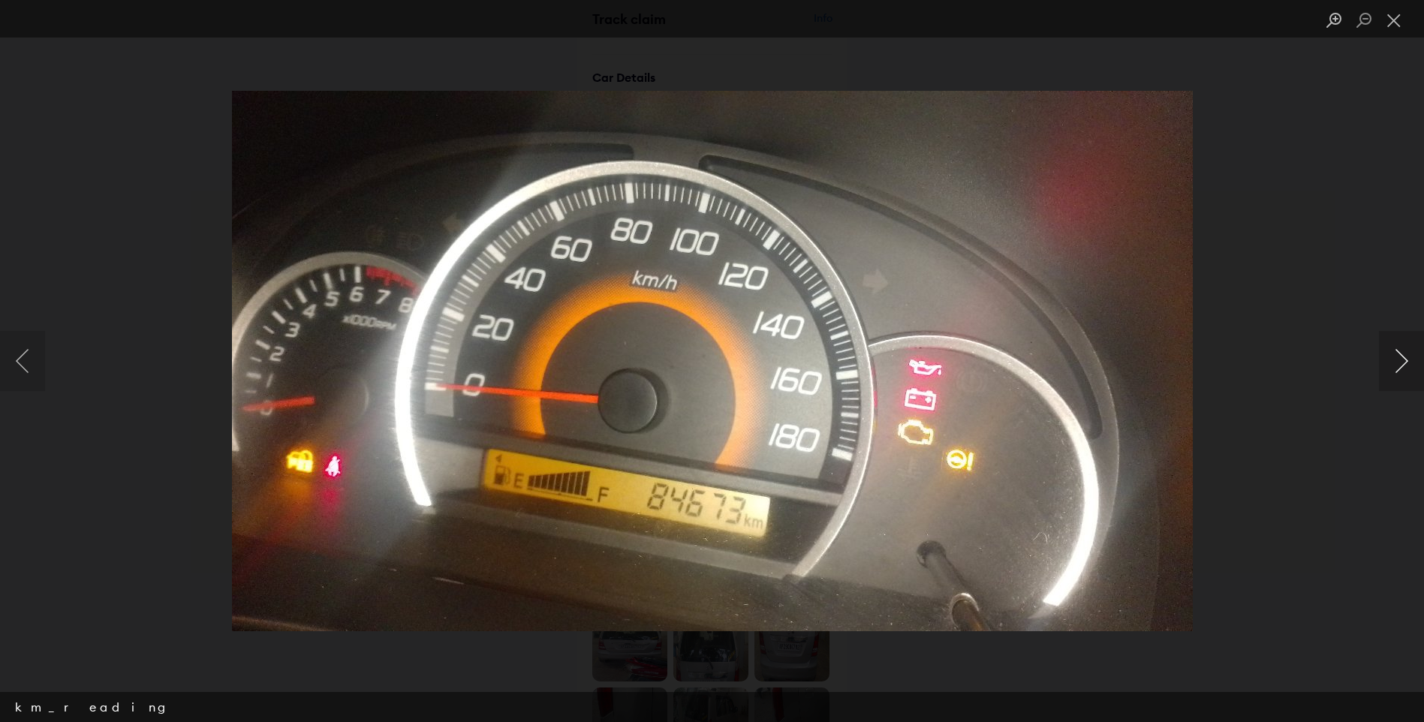
click at [1402, 369] on button "Next image" at bounding box center [1401, 361] width 45 height 60
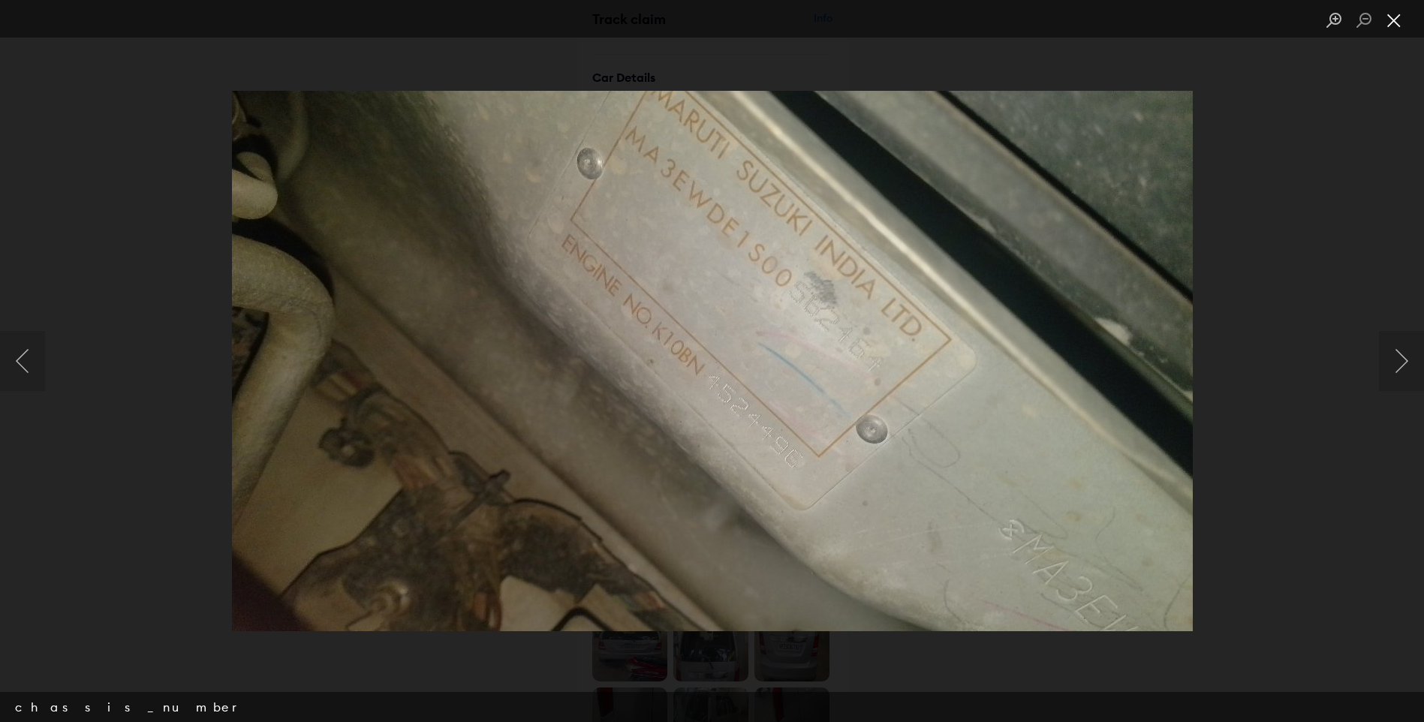
click at [1398, 22] on button "Close lightbox" at bounding box center [1394, 21] width 30 height 26
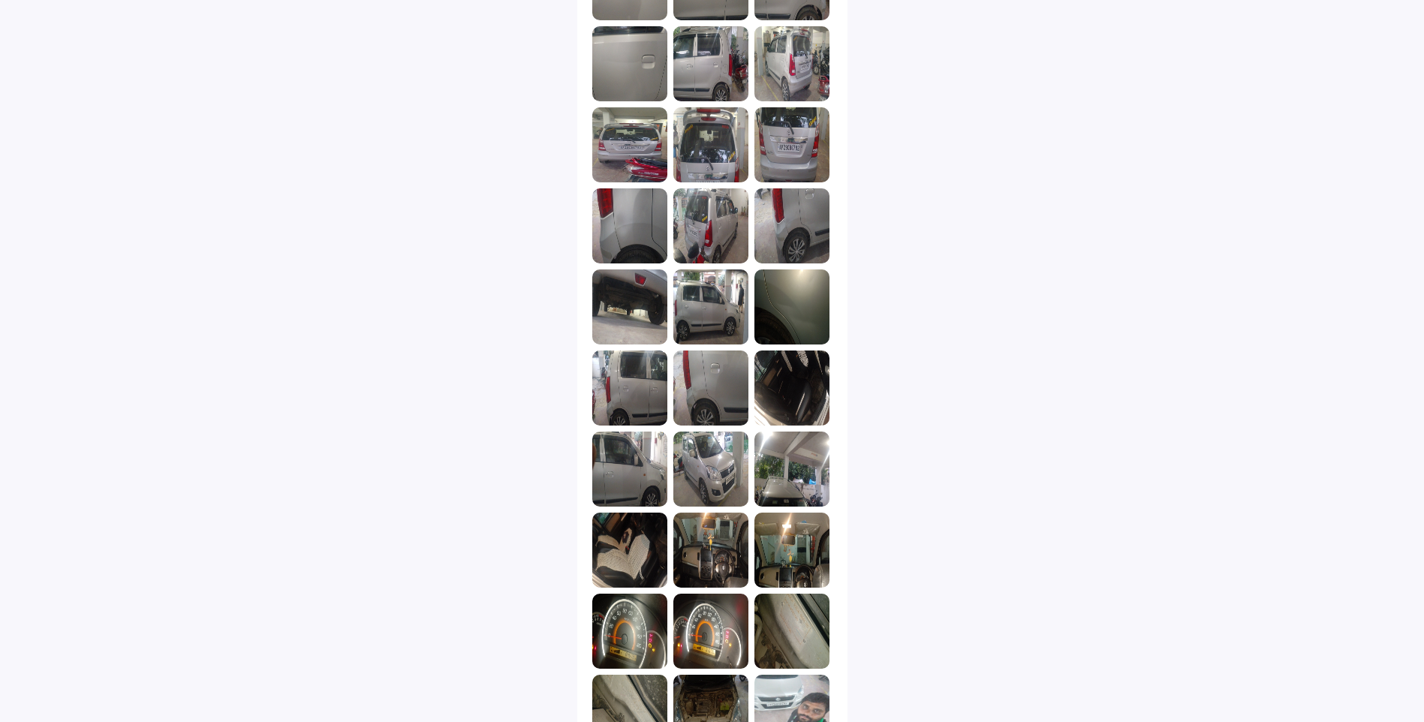
scroll to position [1590, 0]
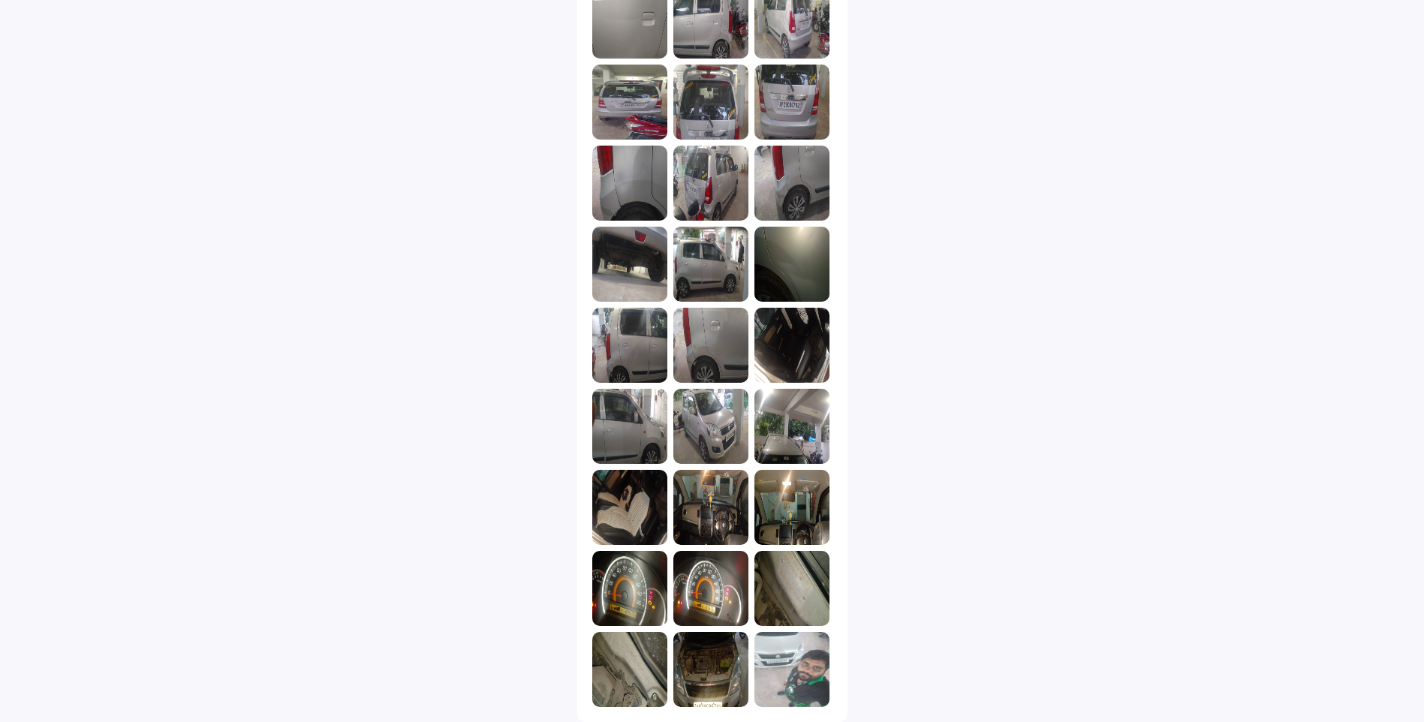
click at [803, 685] on img at bounding box center [792, 669] width 75 height 75
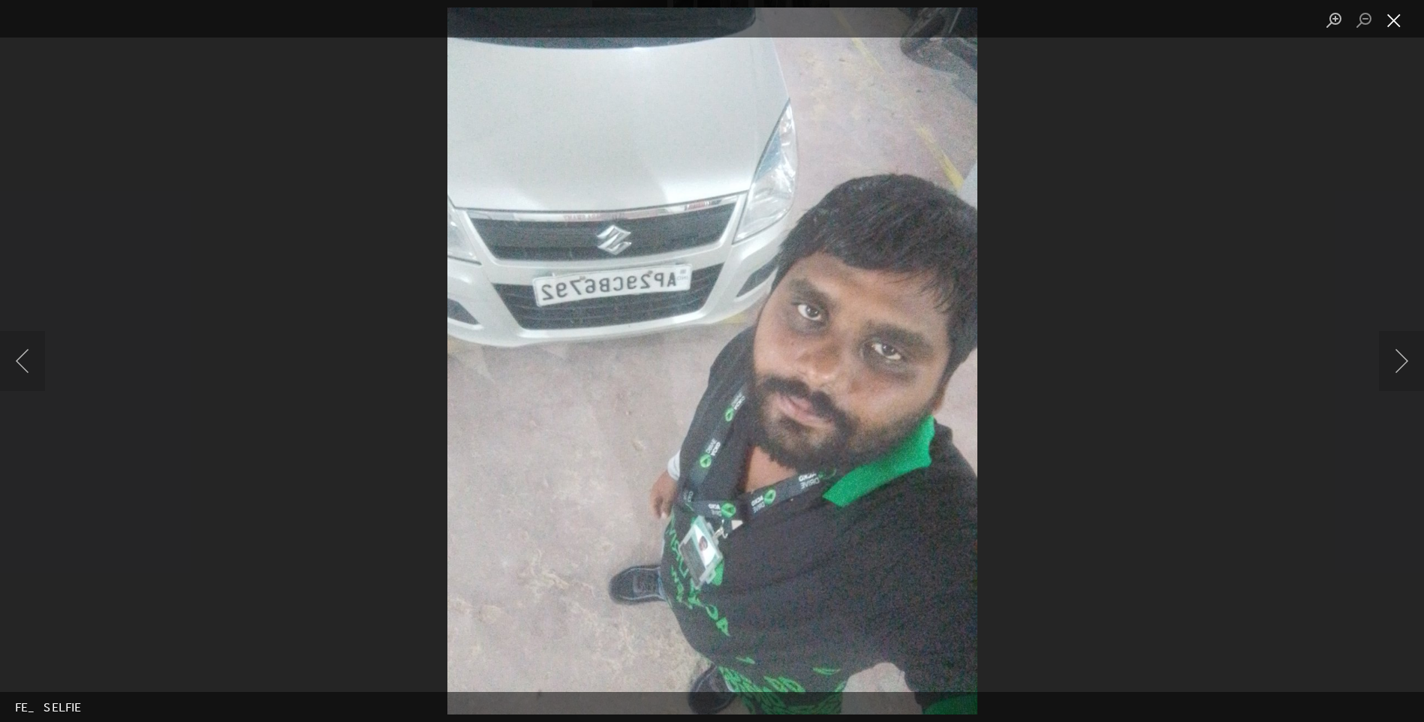
click at [1390, 14] on button "Close lightbox" at bounding box center [1394, 21] width 30 height 26
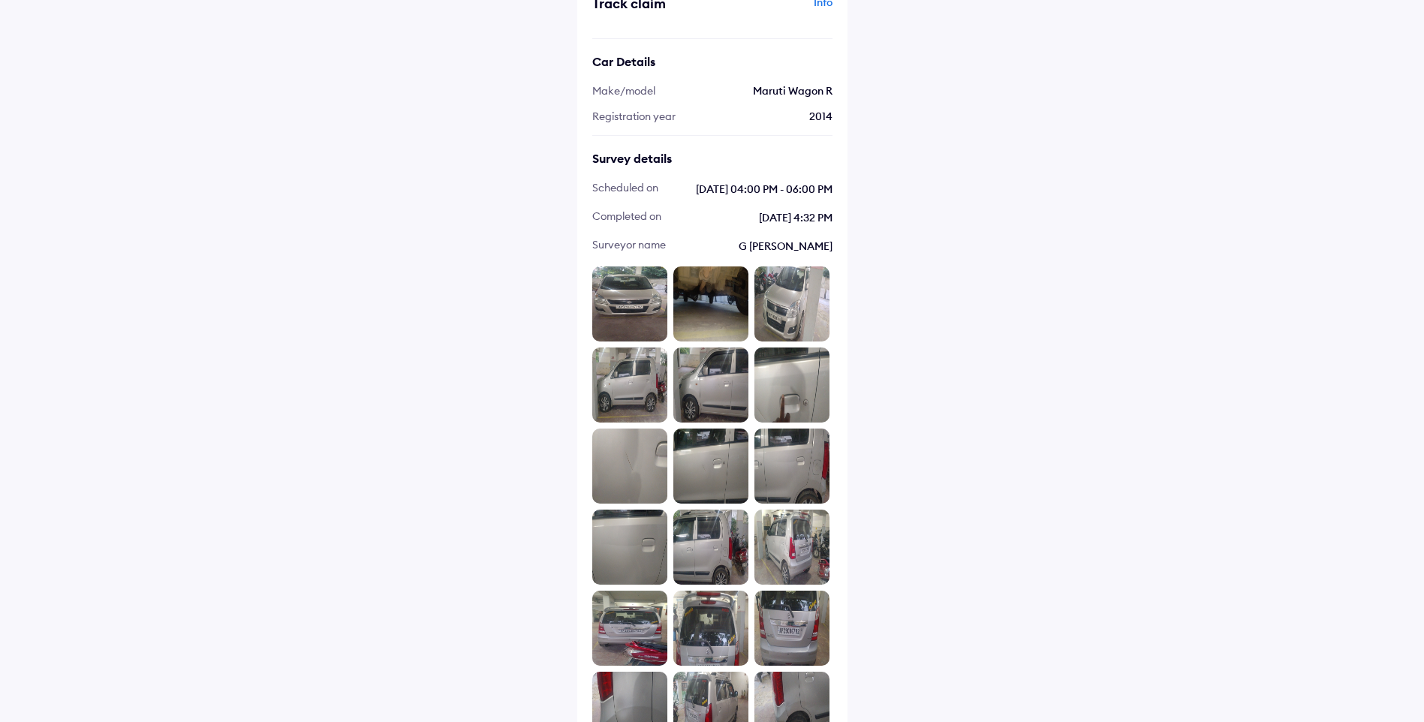
scroll to position [0, 0]
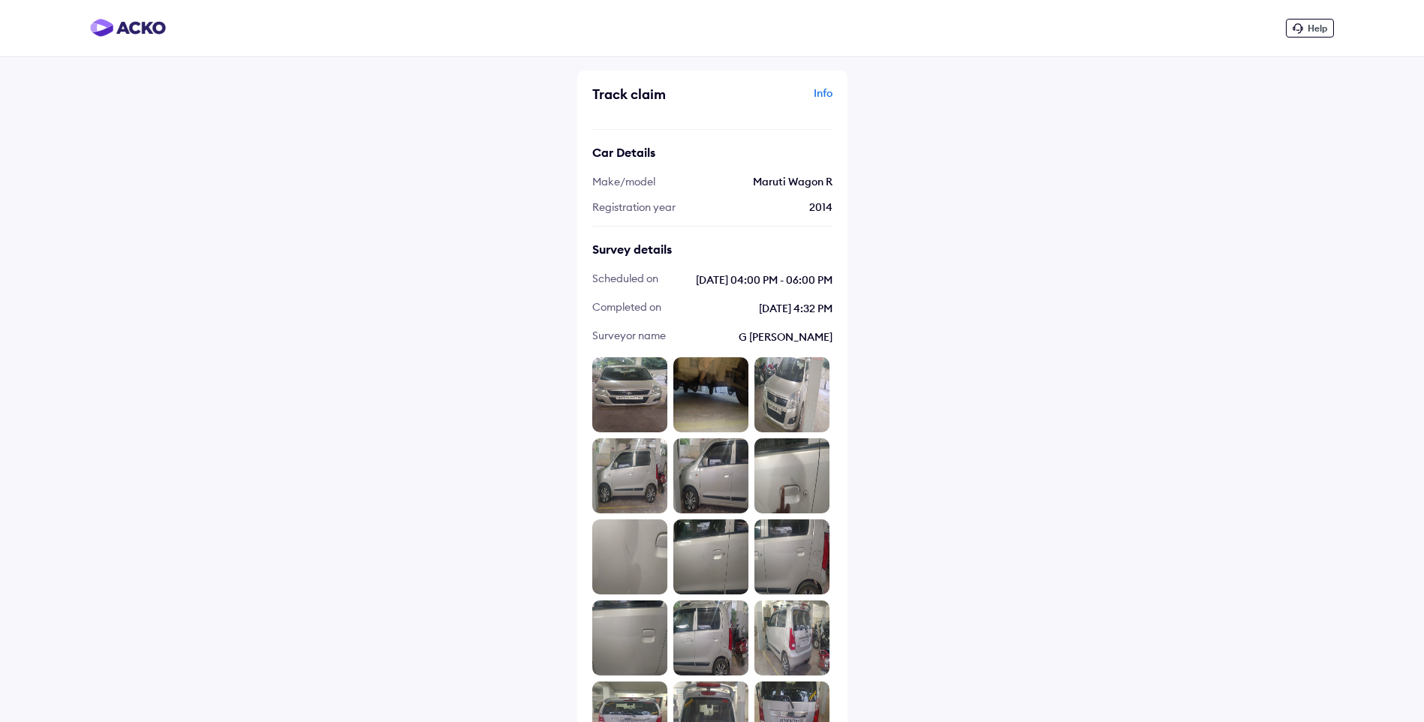
click at [822, 95] on div "Info" at bounding box center [774, 100] width 116 height 29
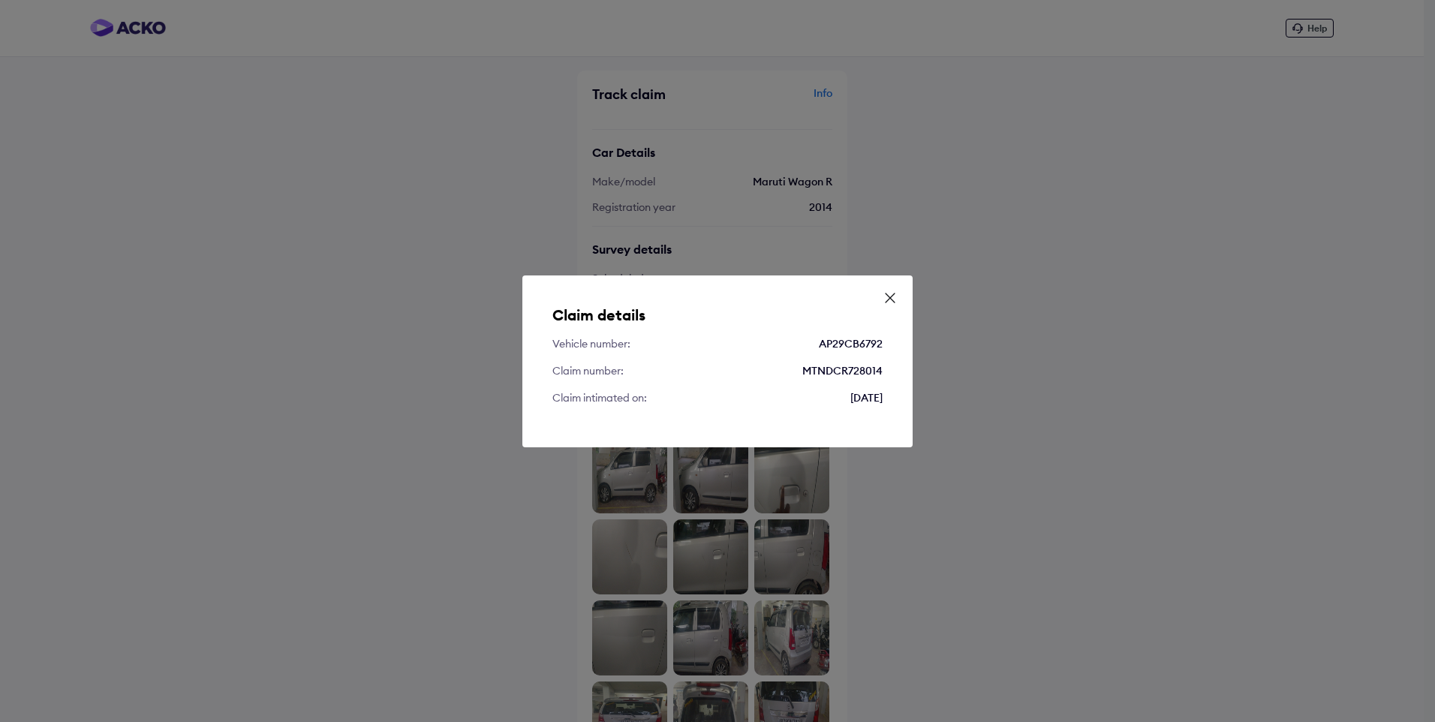
click at [1271, 71] on div "Claim details Vehicle number: AP29CB6792 Claim number: MTNDCR728014 Claim intim…" at bounding box center [717, 361] width 1435 height 722
click at [890, 297] on icon at bounding box center [890, 298] width 9 height 9
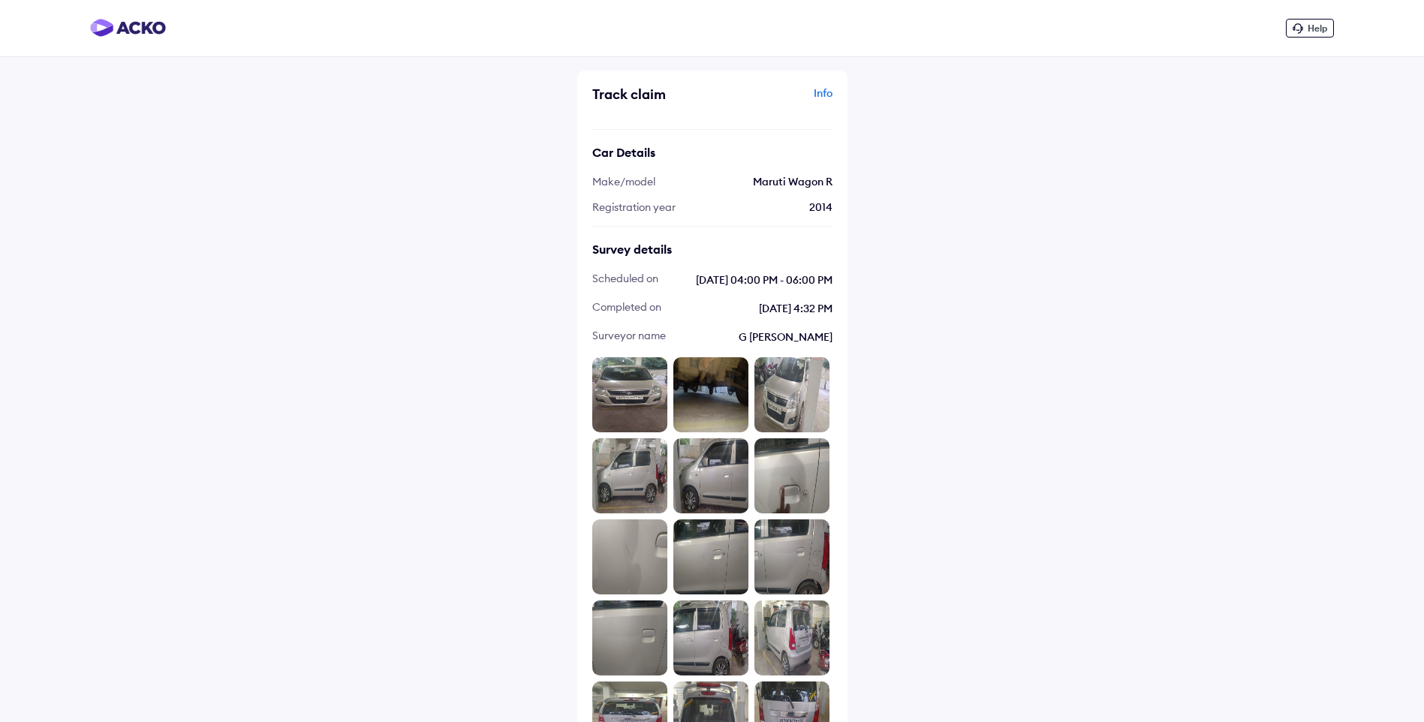
click at [1314, 26] on span "Help" at bounding box center [1318, 28] width 20 height 11
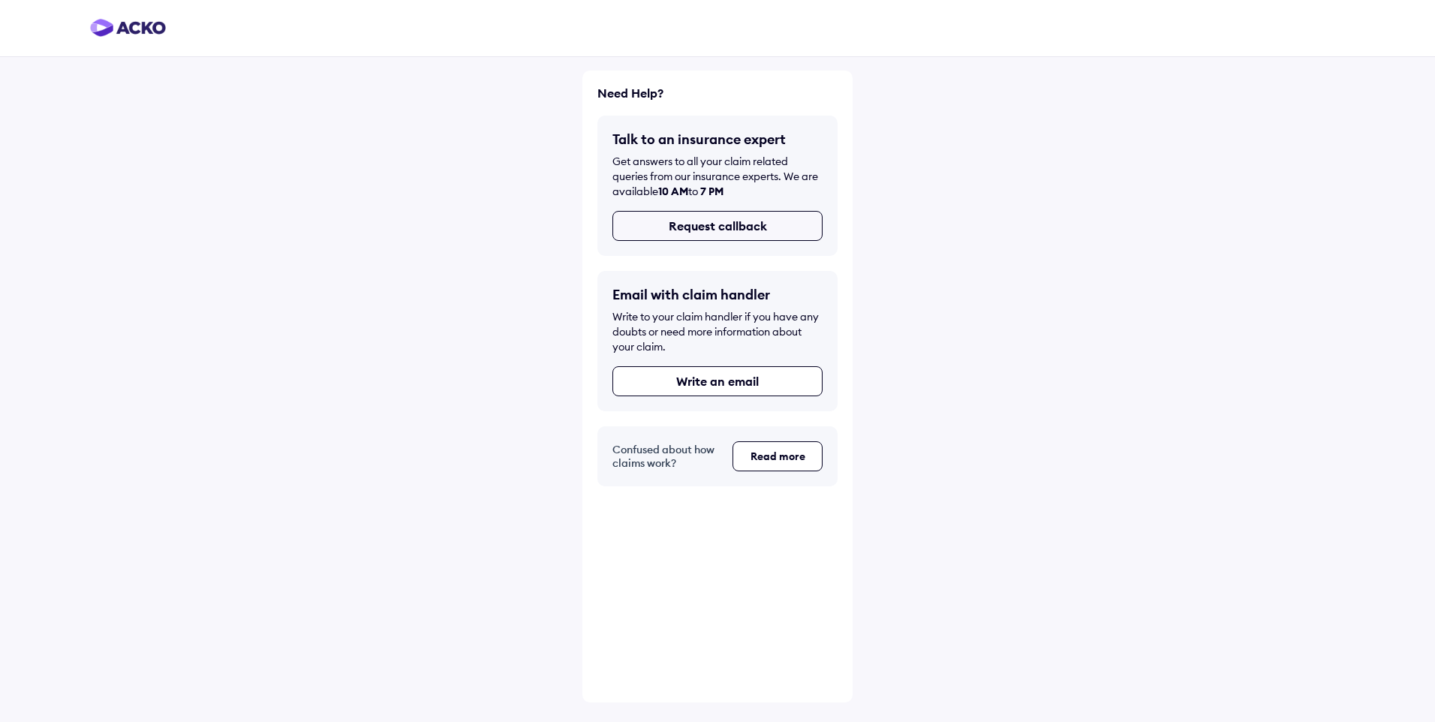
click at [763, 226] on button "Request callback" at bounding box center [718, 226] width 210 height 30
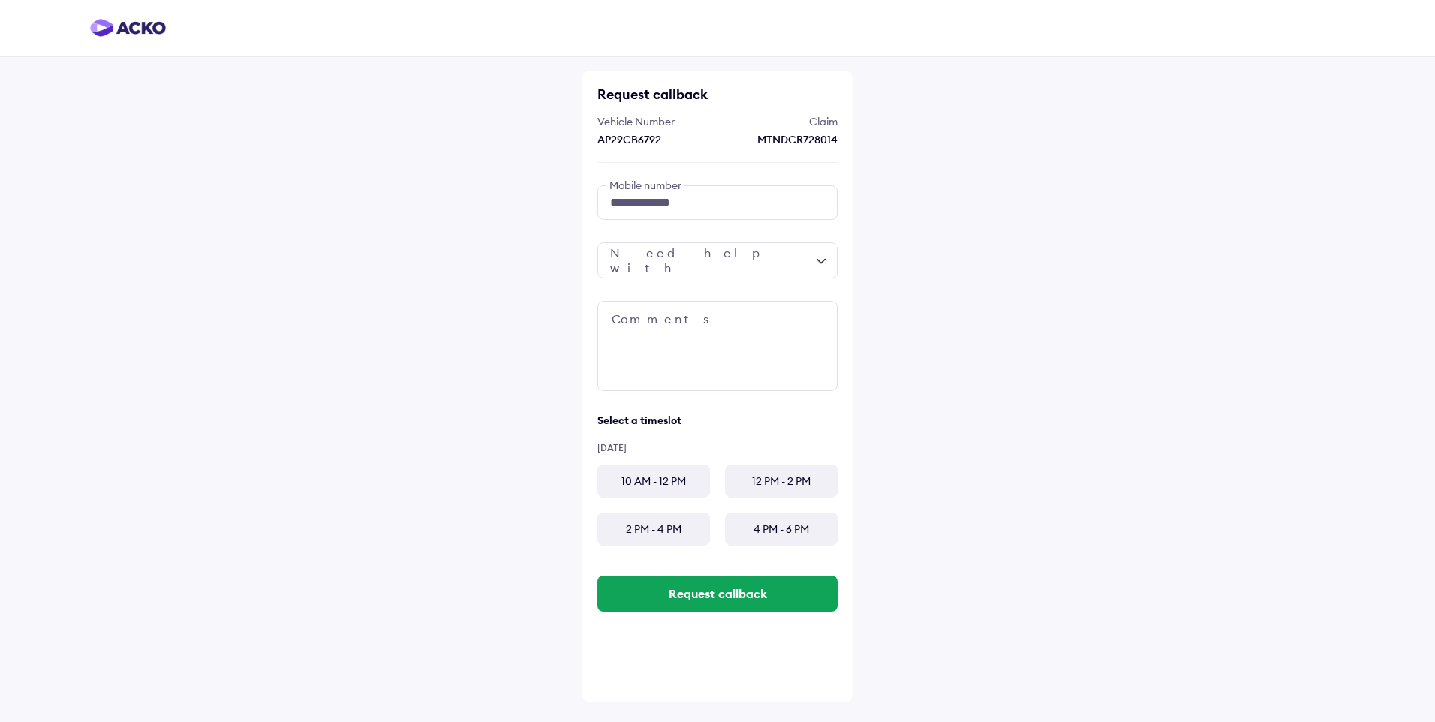
click at [818, 263] on div at bounding box center [718, 260] width 240 height 36
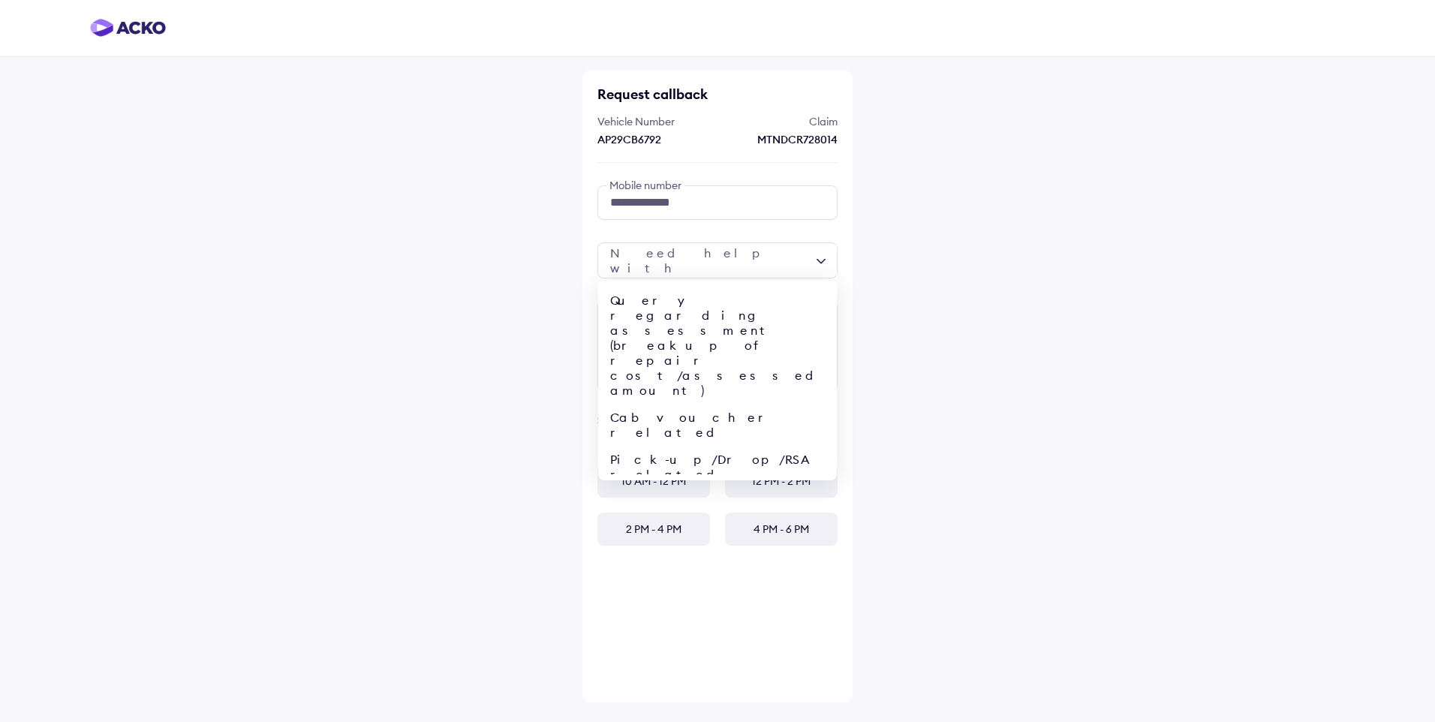
scroll to position [59, 0]
click at [730, 444] on div "Query regarding claim status" at bounding box center [717, 480] width 239 height 72
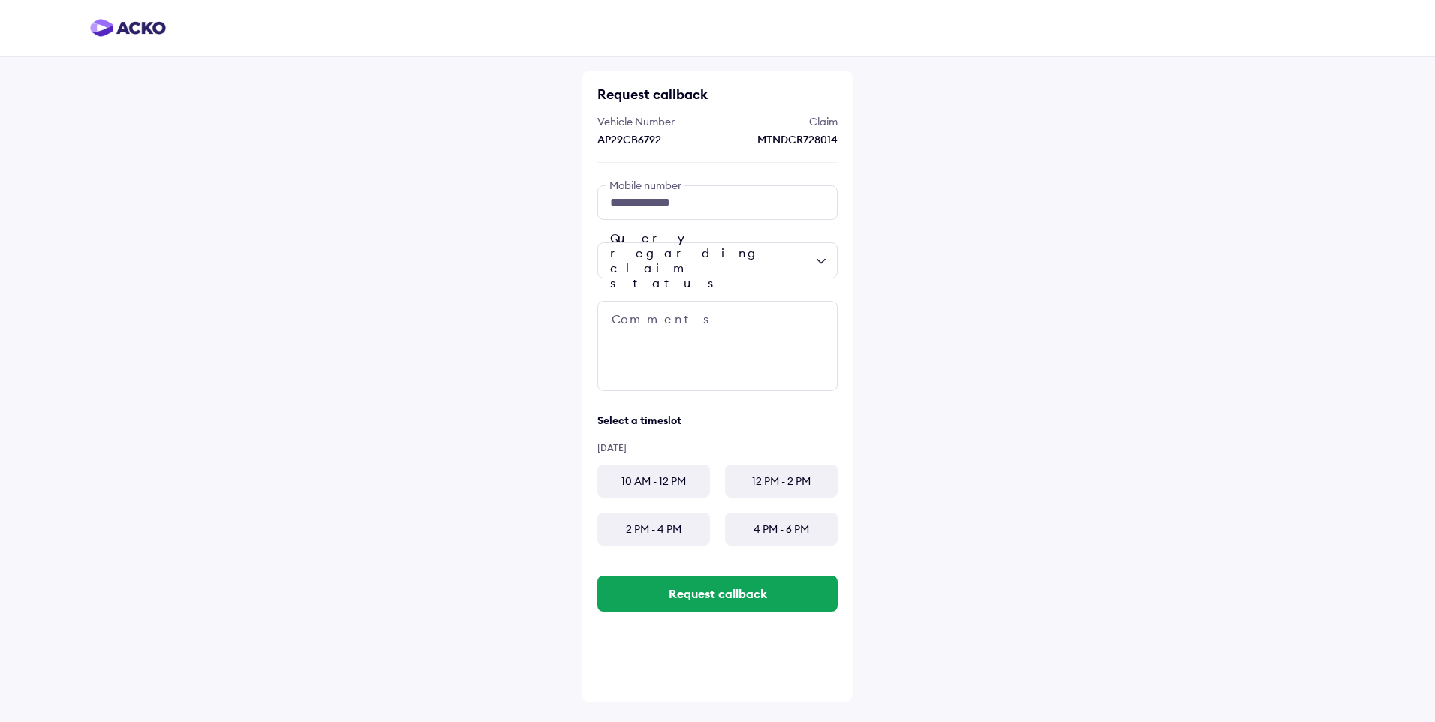
click at [688, 481] on div "10 AM - 12 PM" at bounding box center [654, 481] width 113 height 33
click at [757, 601] on button "Request callback" at bounding box center [718, 594] width 240 height 36
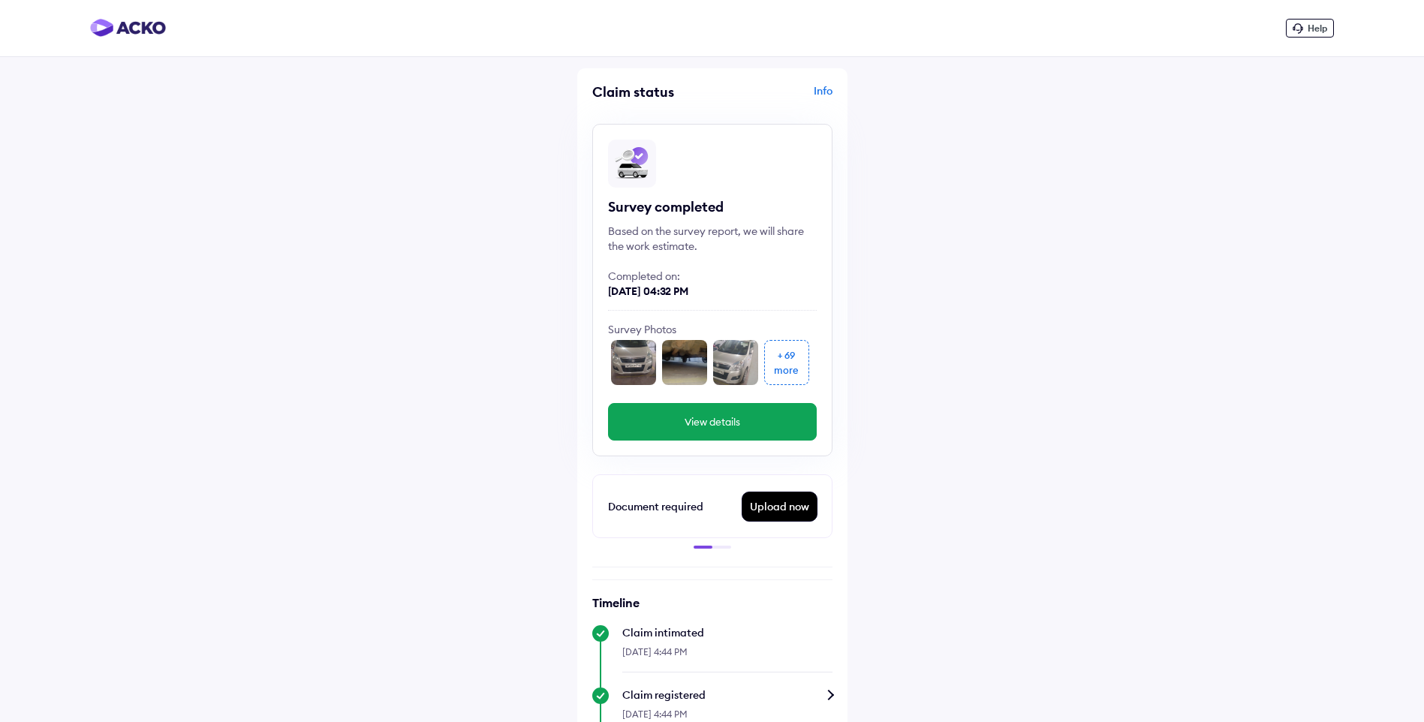
click at [765, 511] on div "Upload now" at bounding box center [780, 507] width 74 height 29
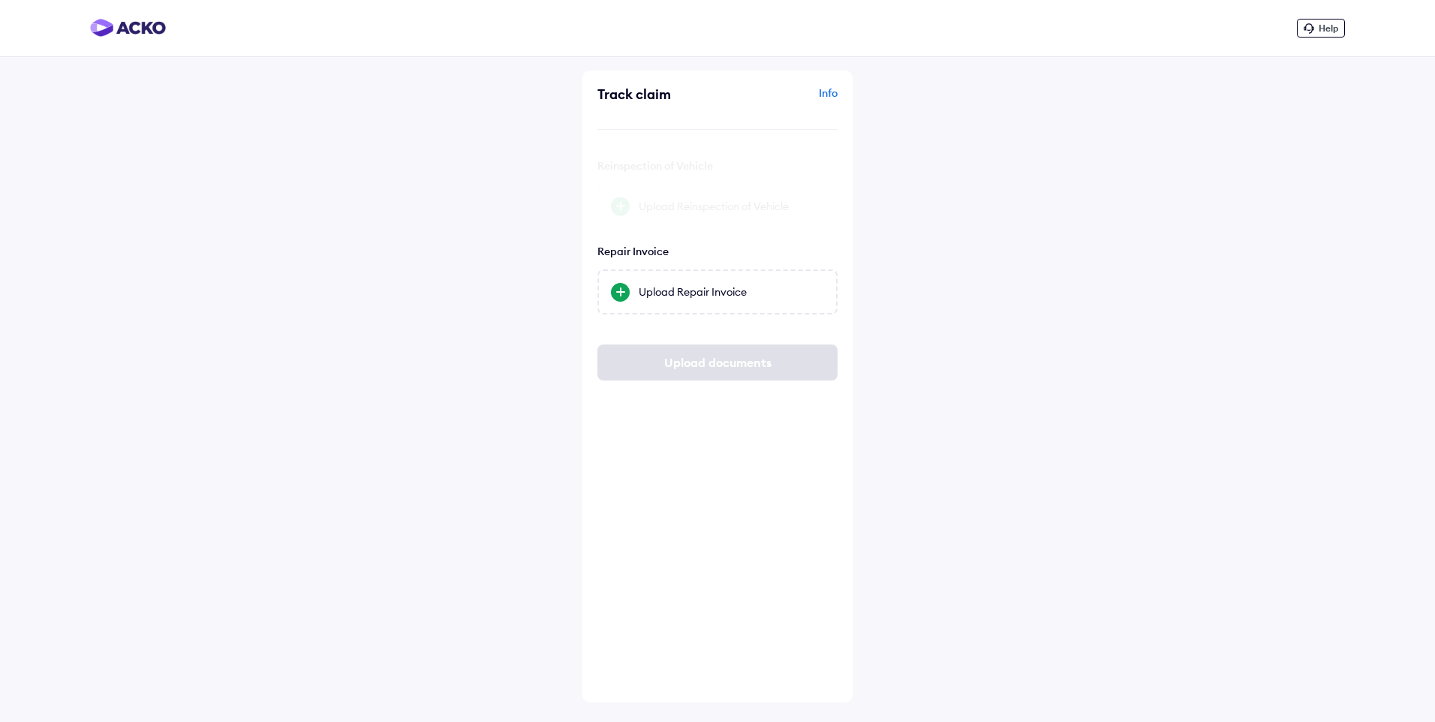
click at [622, 196] on div at bounding box center [620, 192] width 19 height 19
click at [0, 0] on input "Upload Reinspection of Vehicle" at bounding box center [0, 0] width 0 height 0
click at [1333, 28] on span "Help" at bounding box center [1329, 28] width 20 height 11
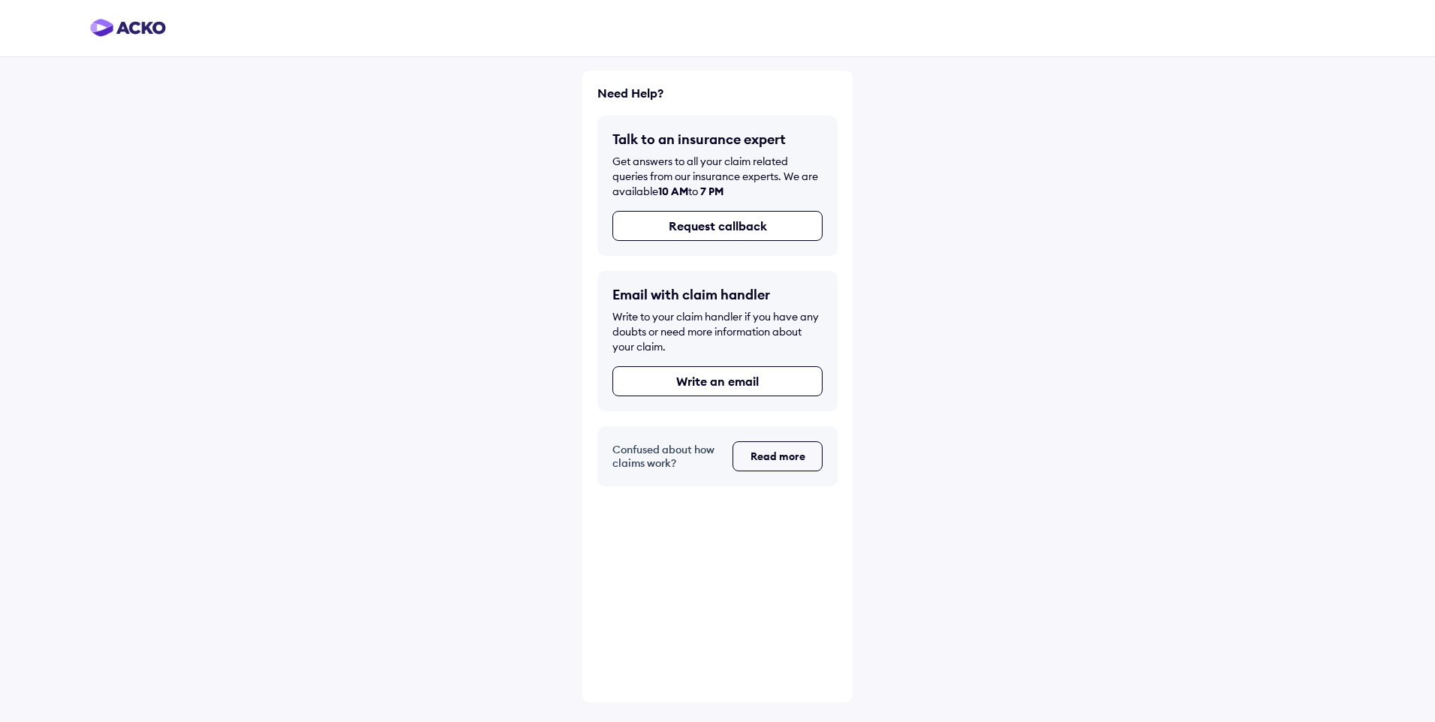
click at [800, 457] on button "Read more" at bounding box center [778, 456] width 90 height 30
